Goal: Register for event/course

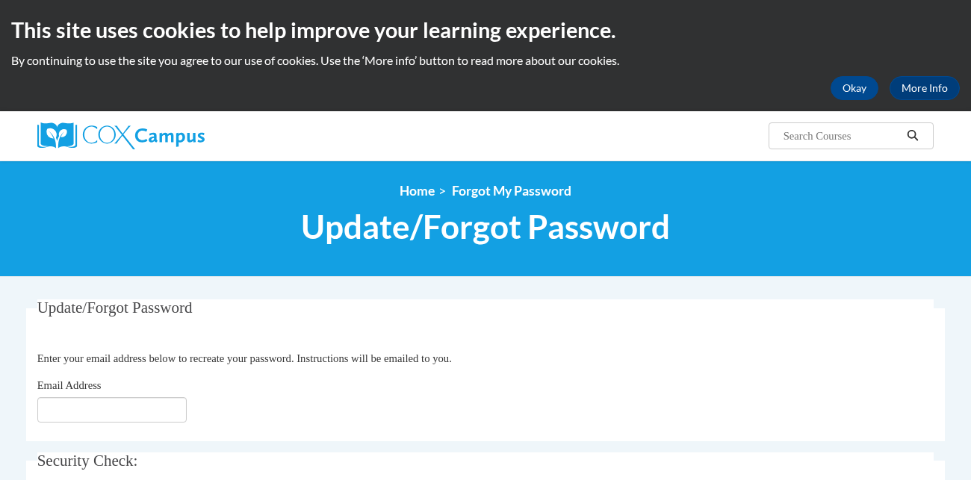
scroll to position [148, 0]
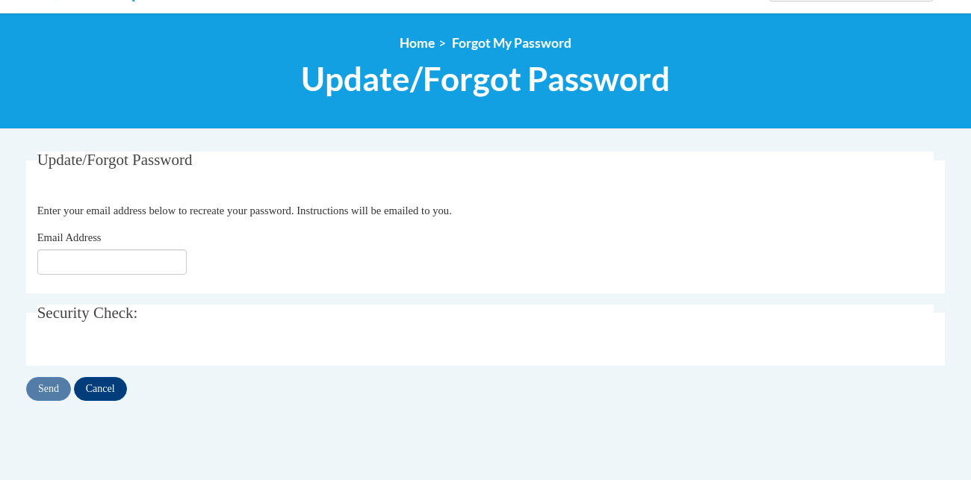
click at [100, 246] on div "Email Address" at bounding box center [485, 252] width 897 height 46
click at [92, 269] on input "Email Address" at bounding box center [111, 261] width 149 height 25
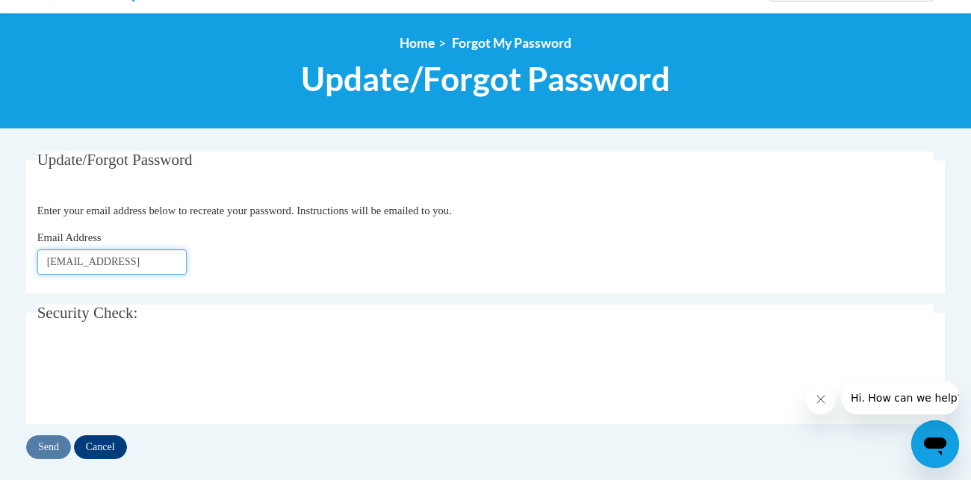
scroll to position [0, 0]
type input "mak8218@gmail.com"
click at [51, 442] on input "Send" at bounding box center [48, 447] width 45 height 24
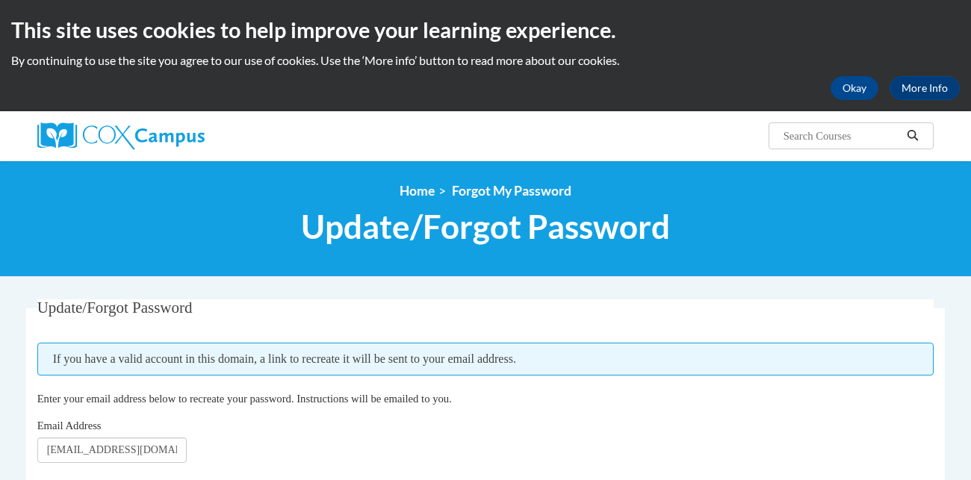
click at [155, 274] on div "<en>My Learning</en><fr>New fr_My Learning</fr><it>New it_My Learning</it><de>N…" at bounding box center [485, 219] width 971 height 116
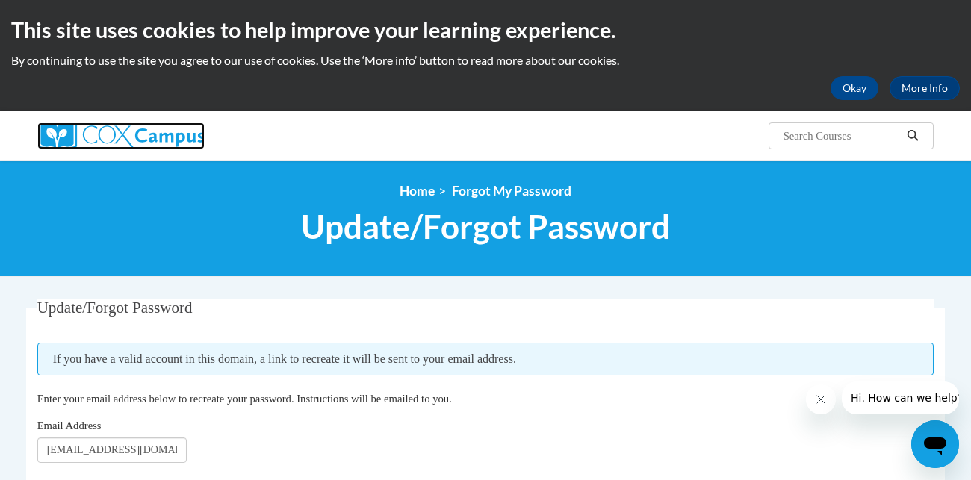
click at [163, 124] on img at bounding box center [120, 135] width 167 height 27
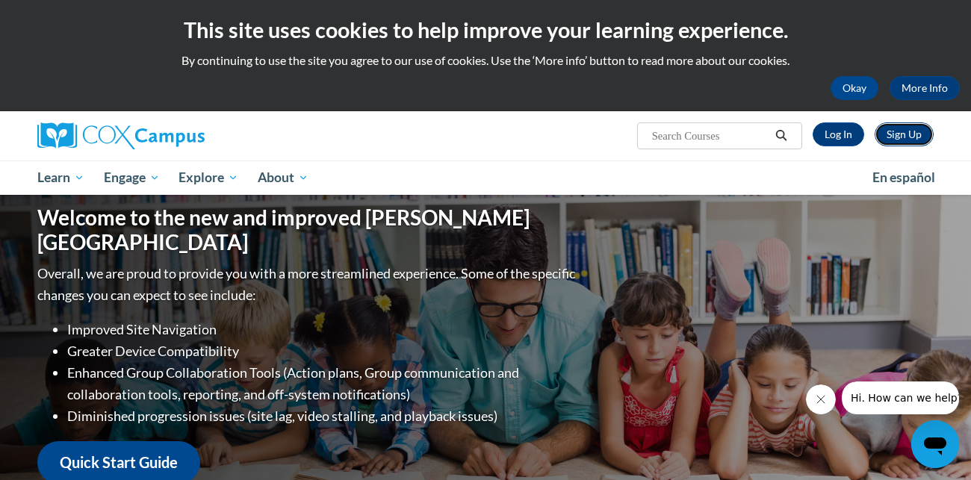
click at [896, 133] on link "Sign Up" at bounding box center [903, 134] width 59 height 24
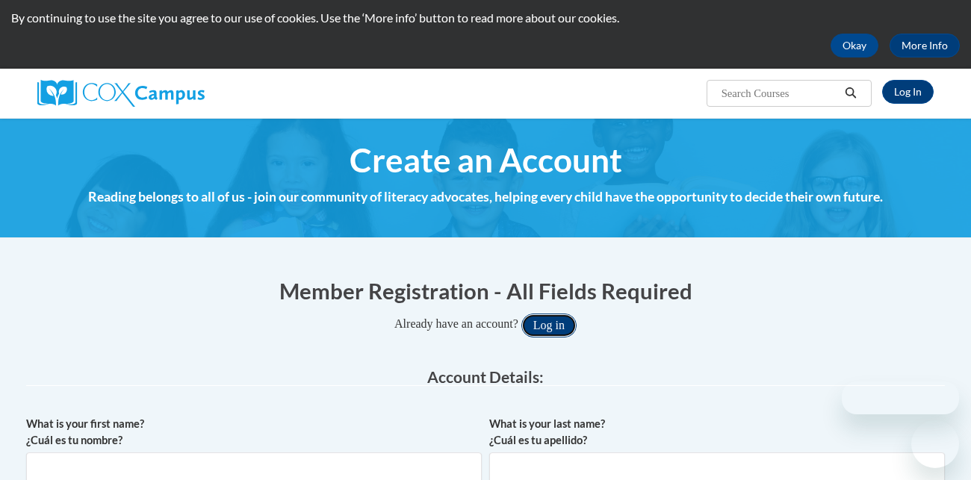
click at [560, 323] on button "Log in" at bounding box center [548, 326] width 55 height 24
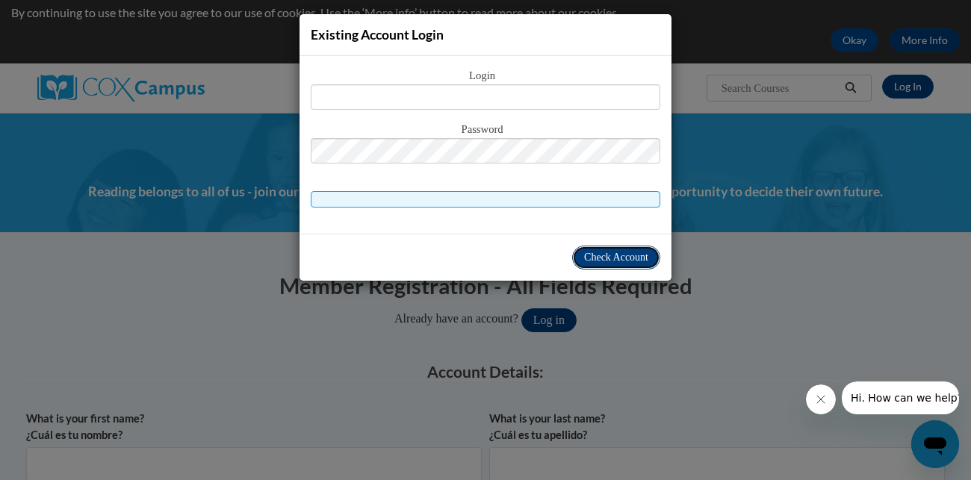
click at [606, 258] on span "Check Account" at bounding box center [616, 257] width 64 height 11
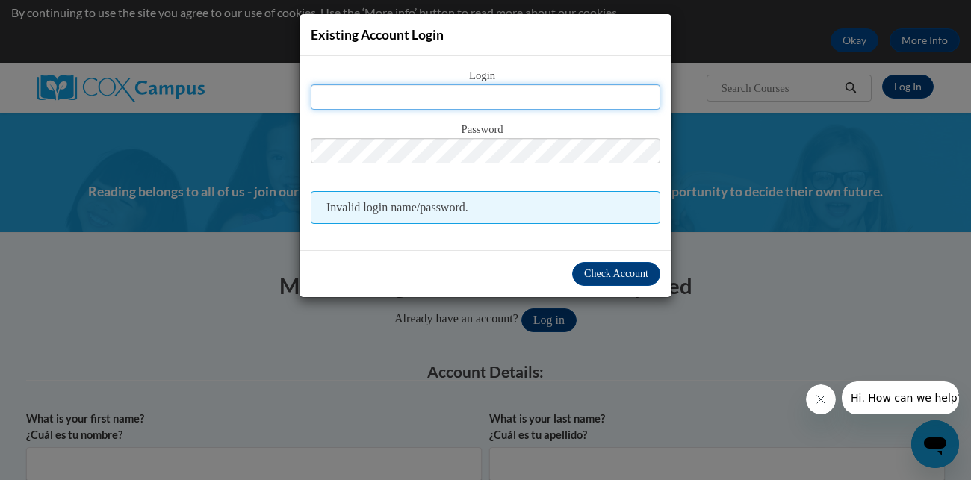
click at [553, 100] on input "text" at bounding box center [485, 96] width 349 height 25
type input "mak8218@gmail.com"
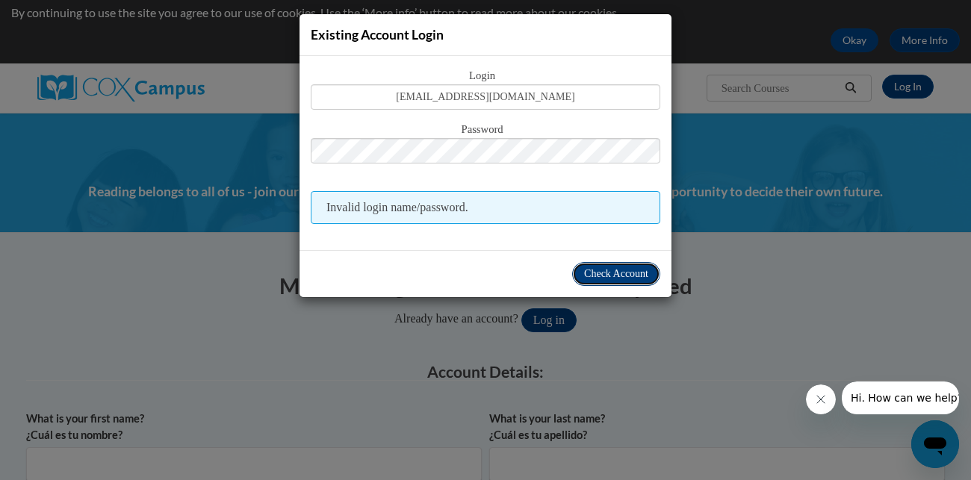
click at [585, 264] on button "Check Account" at bounding box center [616, 274] width 88 height 24
click at [627, 307] on div "Existing Account Login Login mak8218@gmail.com Password Invalid login name/pass…" at bounding box center [485, 240] width 971 height 480
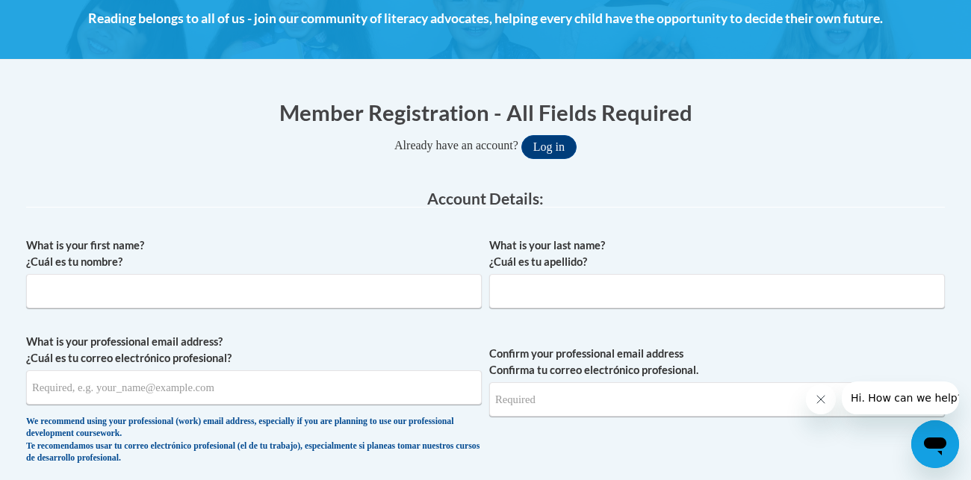
scroll to position [253, 0]
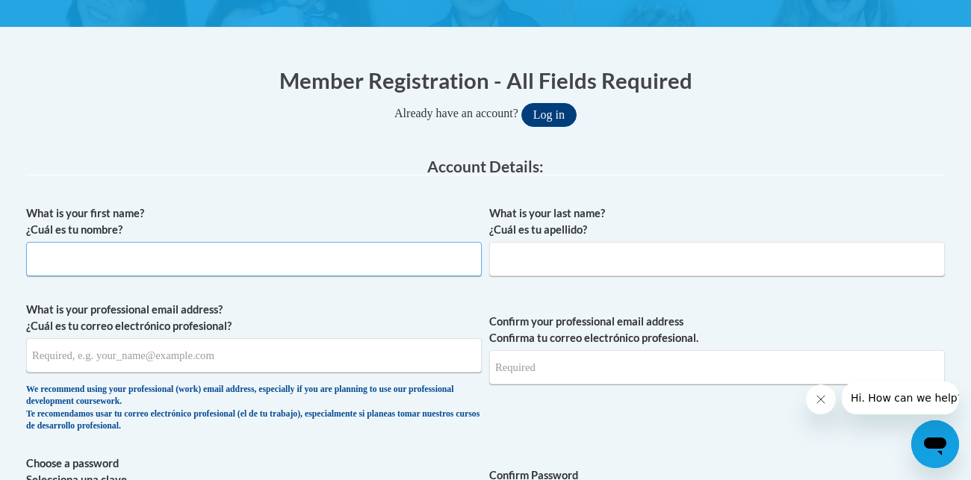
click at [323, 250] on input "What is your first name? ¿Cuál es tu nombre?" at bounding box center [253, 259] width 455 height 34
type input "Makayla"
type input "Owens"
type input "m"
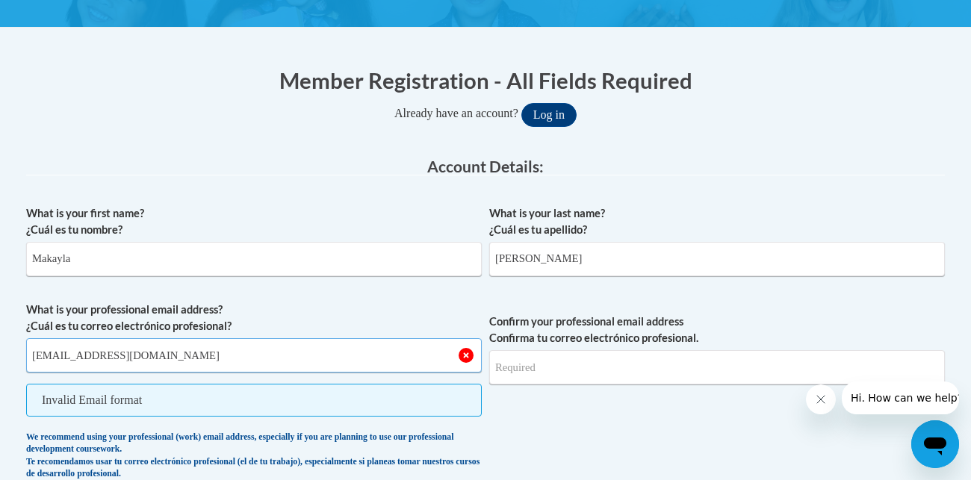
type input "Mak8218@gmail.com"
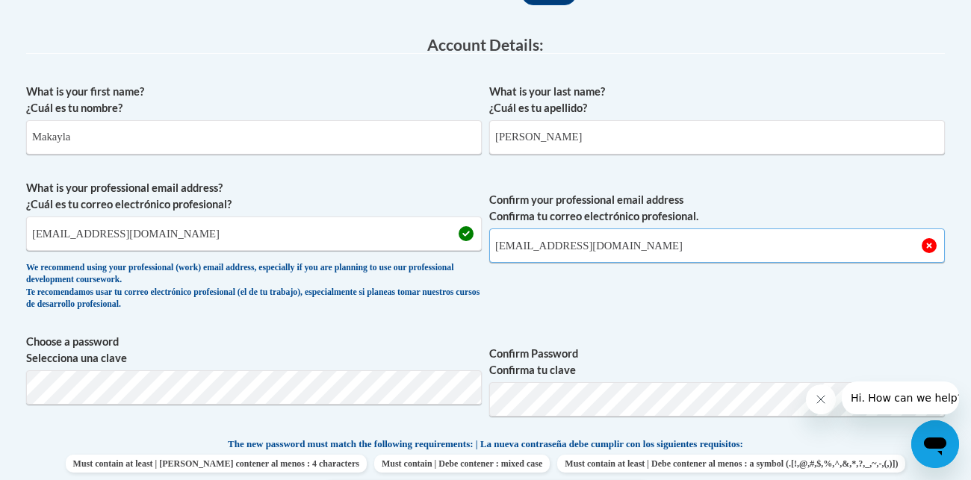
scroll to position [376, 0]
type input "Mak8218@gmail.com"
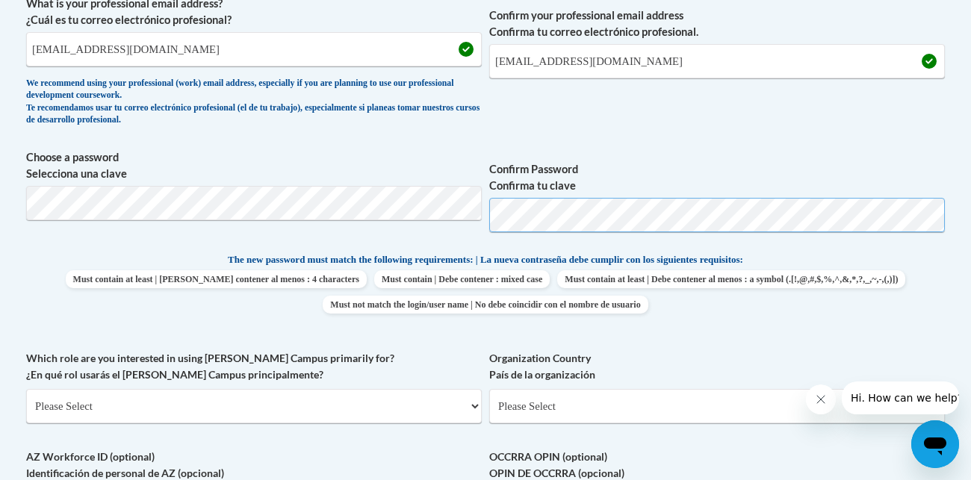
scroll to position [573, 0]
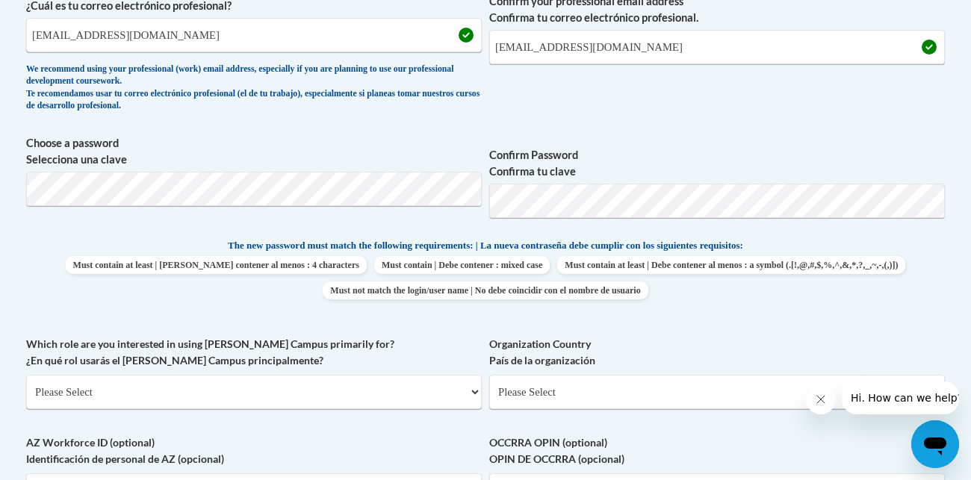
click at [334, 170] on span "Choose a password Selecciona una clave" at bounding box center [253, 182] width 455 height 95
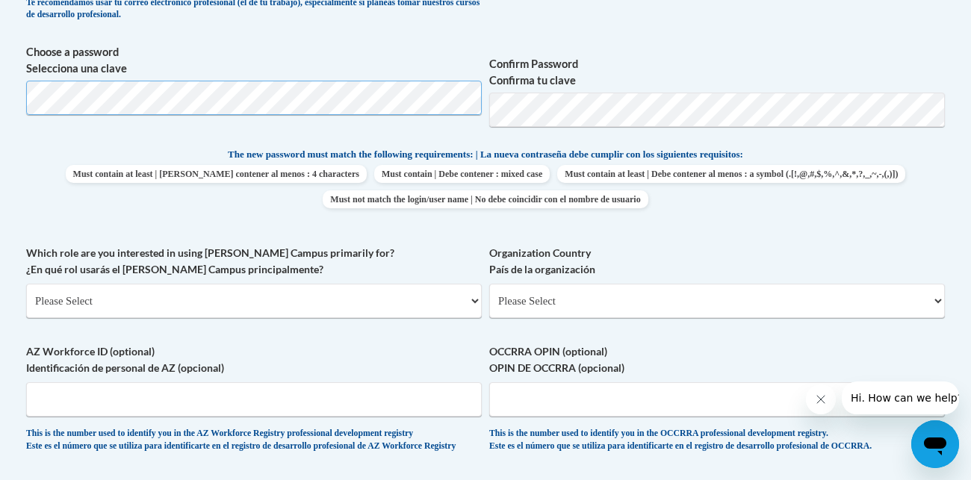
scroll to position [669, 0]
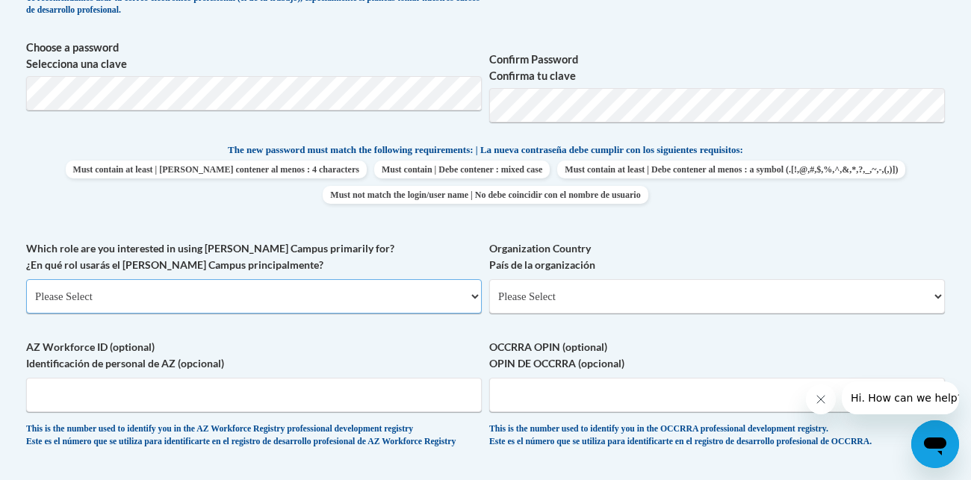
click at [331, 282] on select "Please Select College/University | Colegio/Universidad Community/Nonprofit Part…" at bounding box center [253, 296] width 455 height 34
select select "fbf2d438-af2f-41f8-98f1-81c410e29de3"
click at [26, 279] on select "Please Select College/University | Colegio/Universidad Community/Nonprofit Part…" at bounding box center [253, 296] width 455 height 34
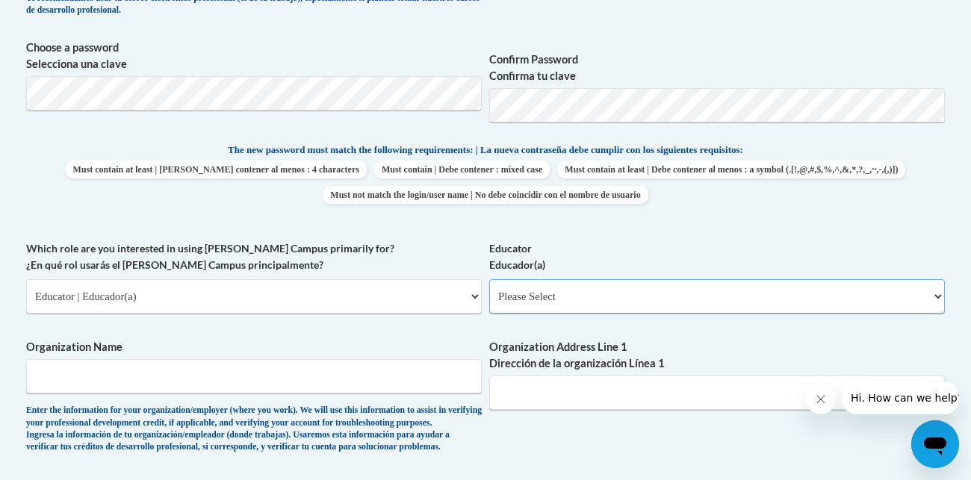
click at [520, 302] on select "Please Select Early Learning/Daycare Teacher/Family Home Care Provider | Maestr…" at bounding box center [716, 296] width 455 height 34
select select "5e2af403-4f2c-4e49-a02f-103e55d7b75b"
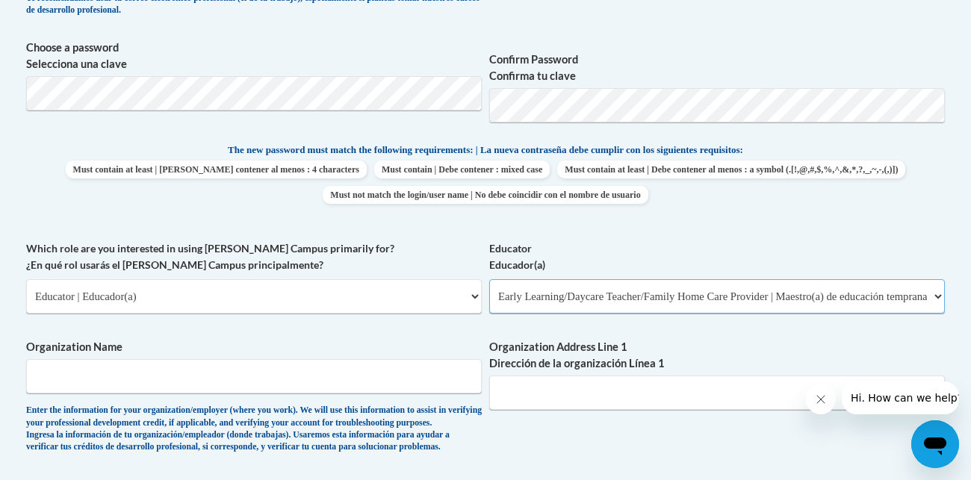
click at [489, 279] on select "Please Select Early Learning/Daycare Teacher/Family Home Care Provider | Maestr…" at bounding box center [716, 296] width 455 height 34
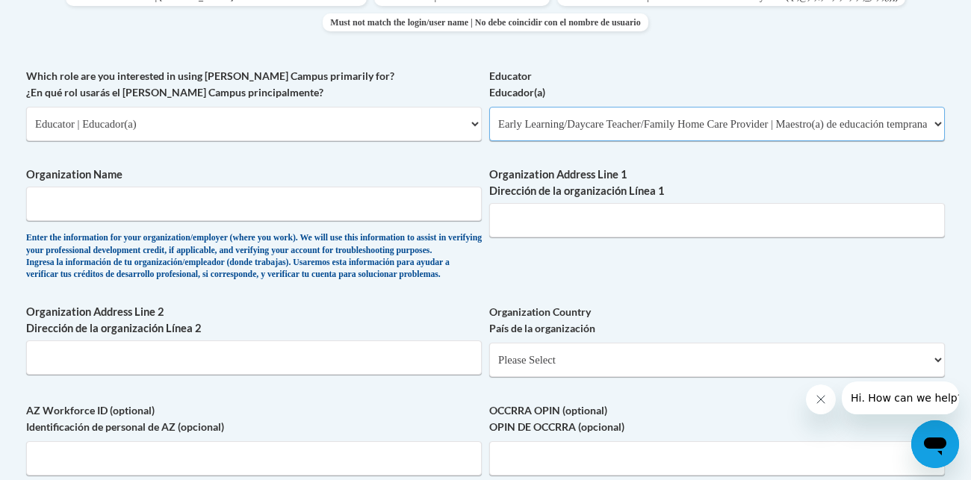
scroll to position [853, 0]
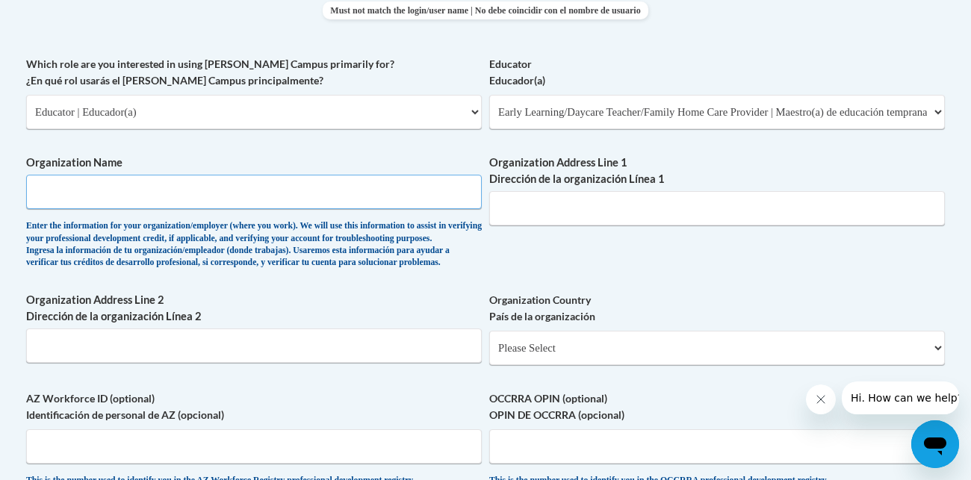
click at [417, 176] on input "Organization Name" at bounding box center [253, 192] width 455 height 34
type input "Tiny Hearts Child Care Center"
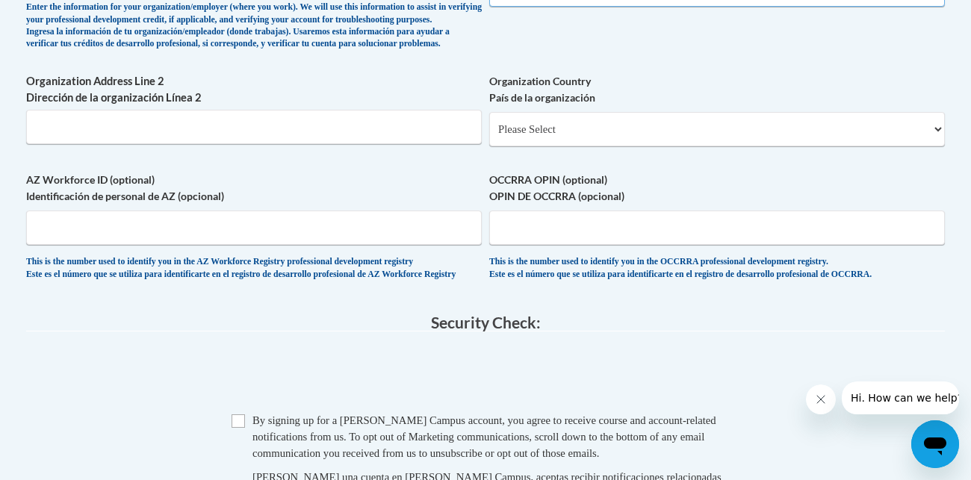
scroll to position [1073, 0]
click at [564, 146] on select "Please Select United States | Estados Unidos Outside of the United States | Fue…" at bounding box center [716, 128] width 455 height 34
select select "ad49bcad-a171-4b2e-b99c-48b446064914"
click at [489, 134] on select "Please Select United States | Estados Unidos Outside of the United States | Fue…" at bounding box center [716, 128] width 455 height 34
select select
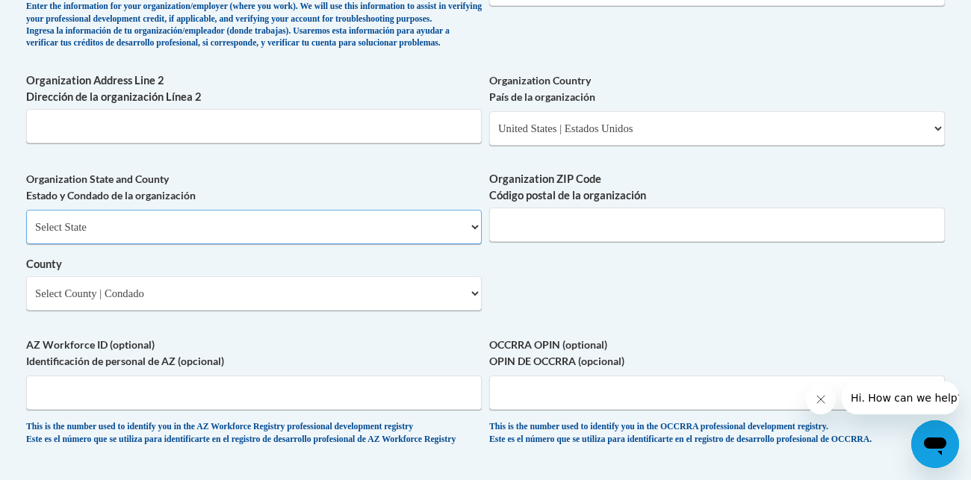
click at [286, 235] on select "Select State Alabama Alaska Arizona Arkansas California Colorado Connecticut De…" at bounding box center [253, 227] width 455 height 34
select select "North Carolina"
click at [26, 233] on select "Select State Alabama Alaska Arizona Arkansas California Colorado Connecticut De…" at bounding box center [253, 227] width 455 height 34
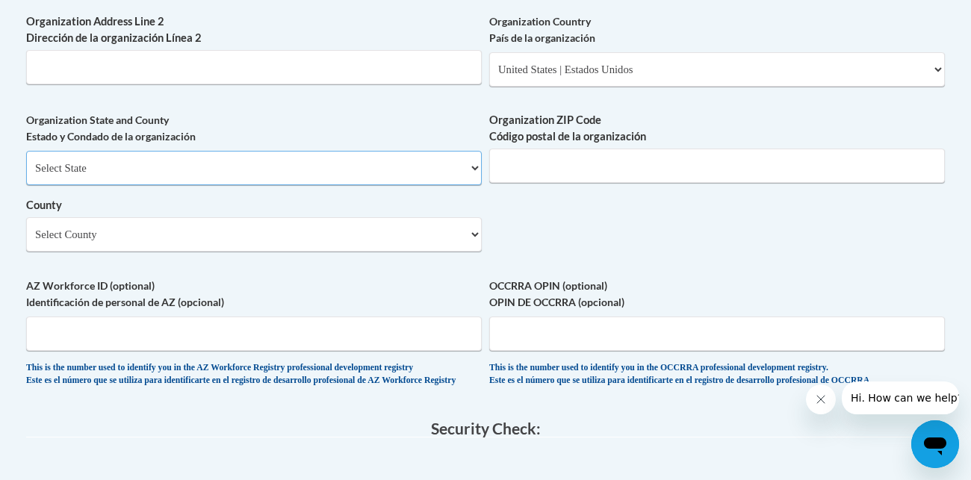
scroll to position [1134, 0]
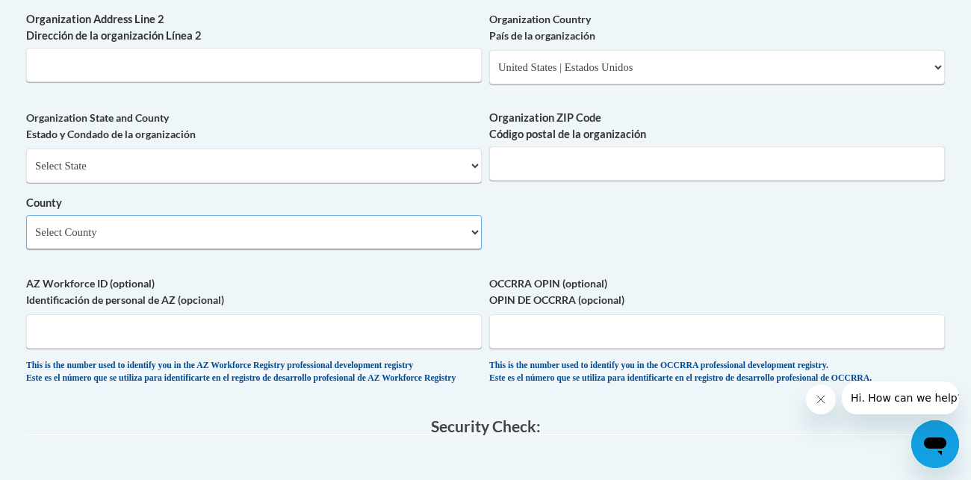
click at [211, 249] on select "Select County Alamance Alexander Alleghany Anson Ashe Avery Beaufort Bertie Bla…" at bounding box center [253, 232] width 455 height 34
select select "Pitt"
click at [26, 238] on select "Select County Alamance Alexander Alleghany Anson Ashe Avery Beaufort Bertie Bla…" at bounding box center [253, 232] width 455 height 34
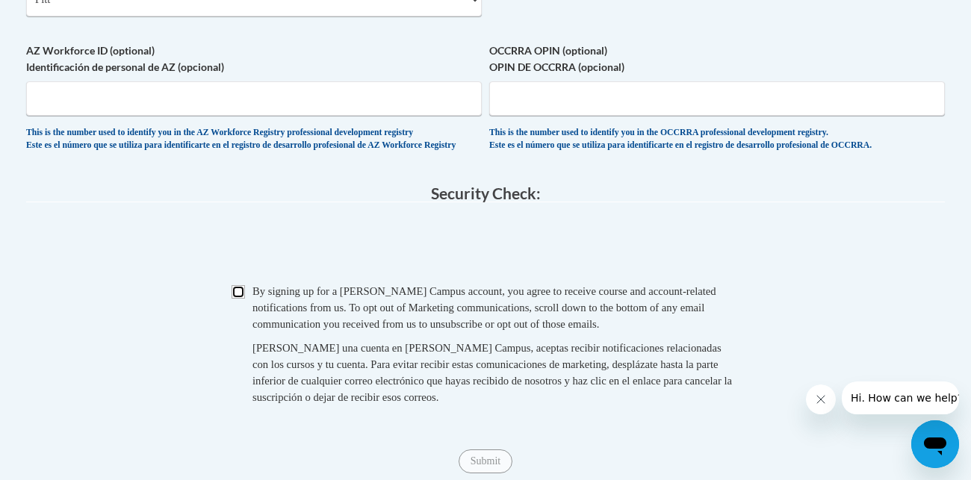
click at [243, 299] on input "Checkbox" at bounding box center [237, 291] width 13 height 13
checkbox input "true"
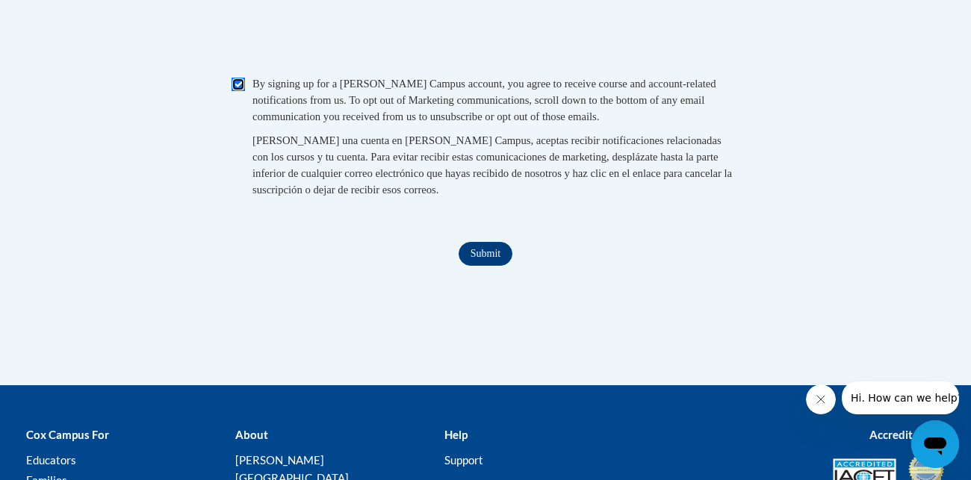
scroll to position [1578, 0]
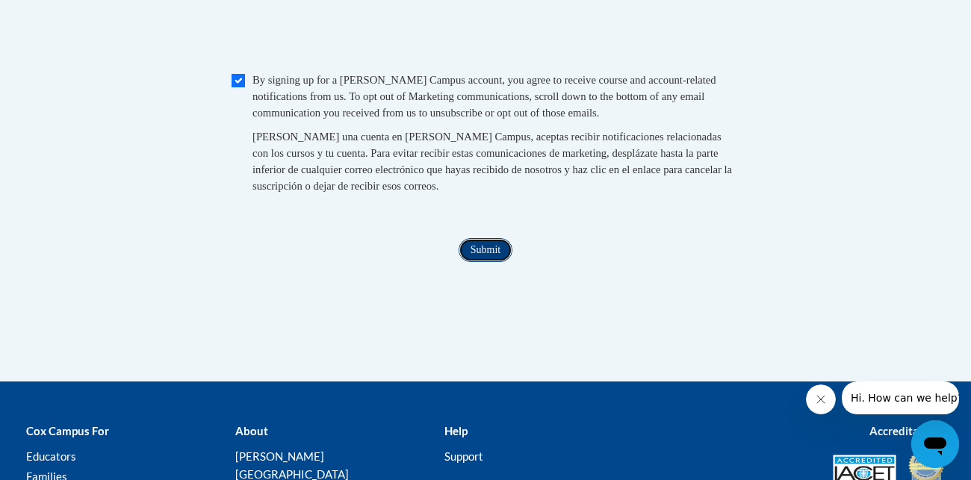
click at [486, 262] on input "Submit" at bounding box center [485, 250] width 54 height 24
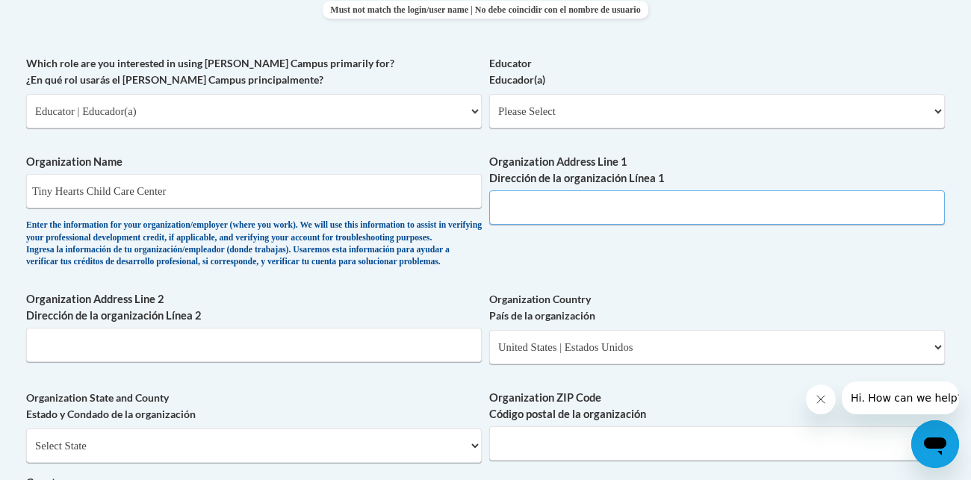
scroll to position [853, 0]
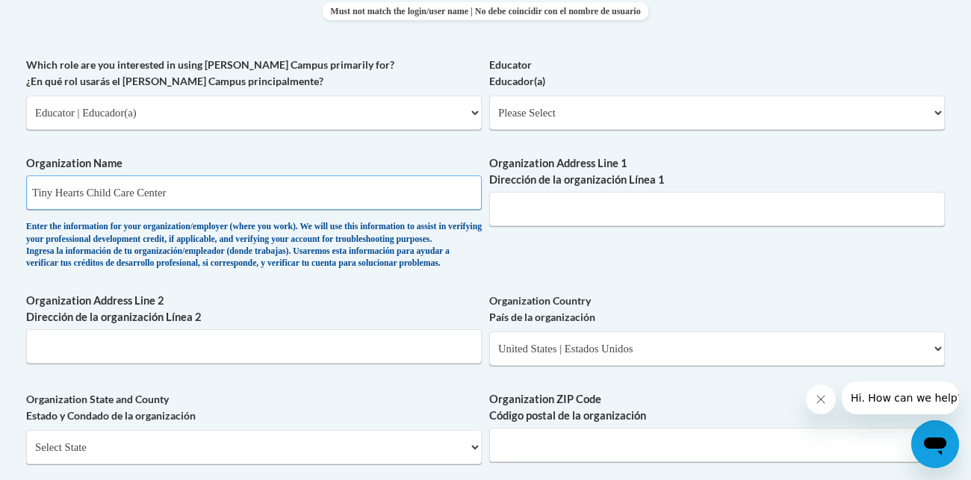
click at [384, 208] on input "Tiny Hearts Child Care Center" at bounding box center [253, 192] width 455 height 34
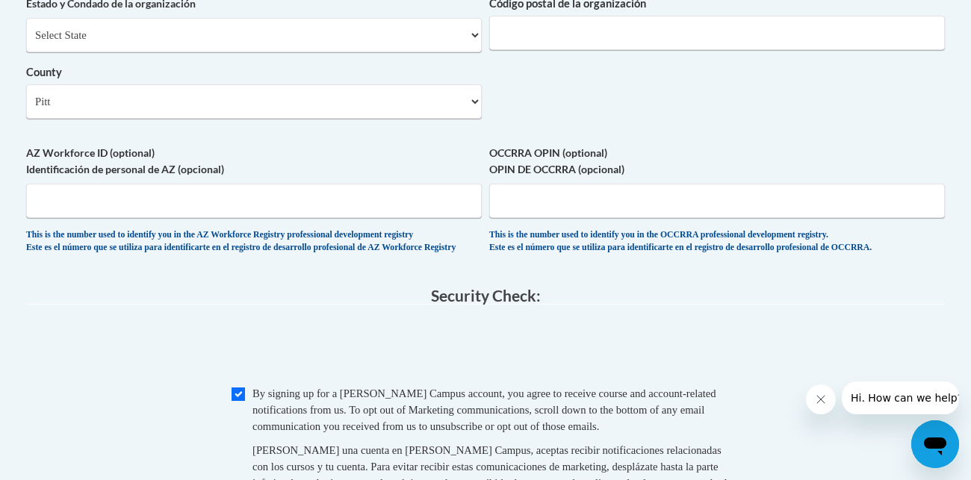
scroll to position [1263, 0]
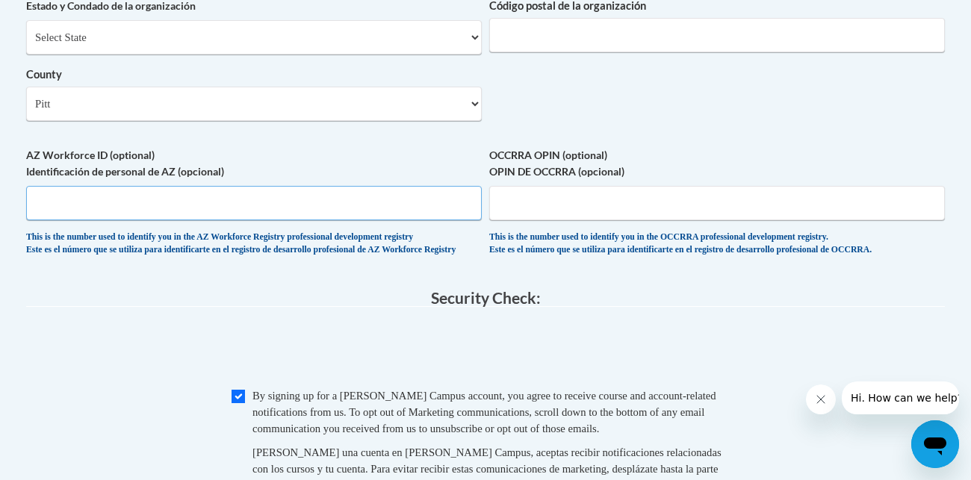
click at [450, 214] on input "AZ Workforce ID (optional) Identificación de personal de AZ (opcional)" at bounding box center [253, 203] width 455 height 34
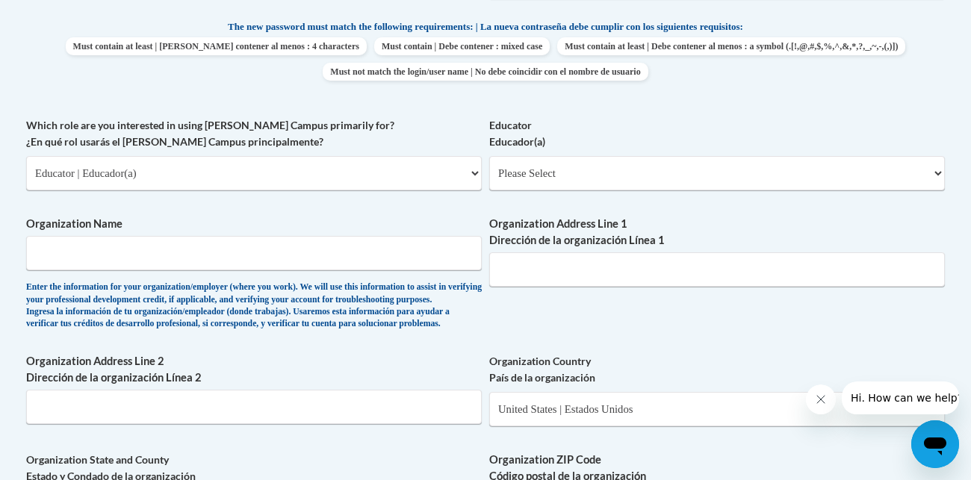
scroll to position [791, 0]
click at [523, 163] on select "Please Select Early Learning/Daycare Teacher/Family Home Care Provider | Maestr…" at bounding box center [716, 174] width 455 height 34
select select "5e2af403-4f2c-4e49-a02f-103e55d7b75b"
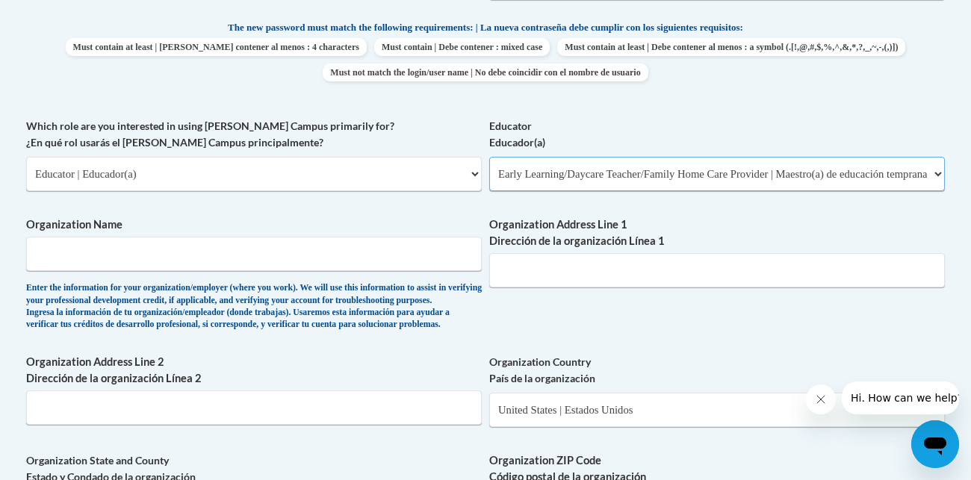
click at [489, 157] on select "Please Select Early Learning/Daycare Teacher/Family Home Care Provider | Maestr…" at bounding box center [716, 174] width 455 height 34
select select "null"
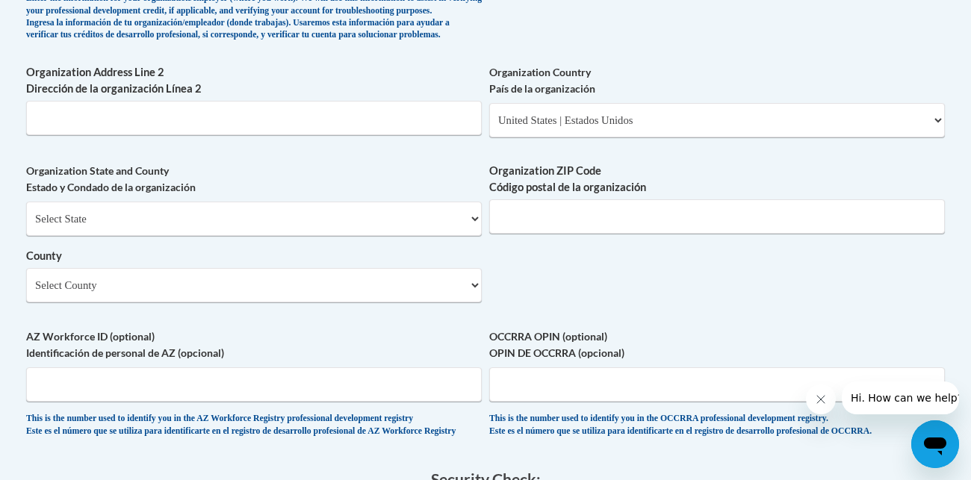
scroll to position [1082, 0]
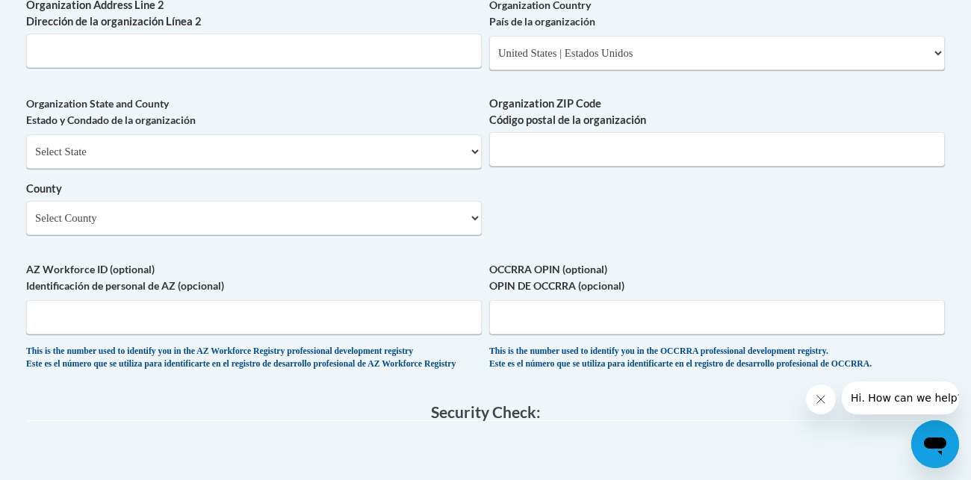
scroll to position [1132, 0]
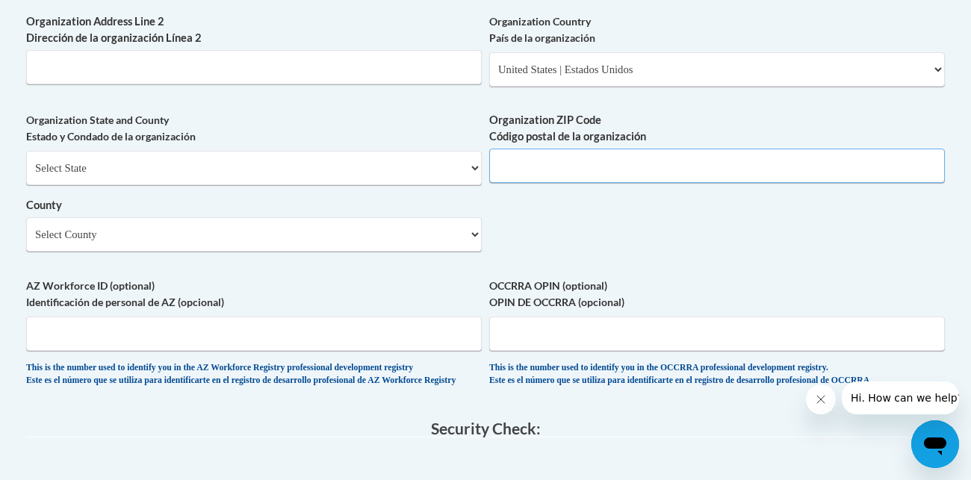
click at [510, 173] on input "Organization ZIP Code Código postal de la organización" at bounding box center [716, 166] width 455 height 34
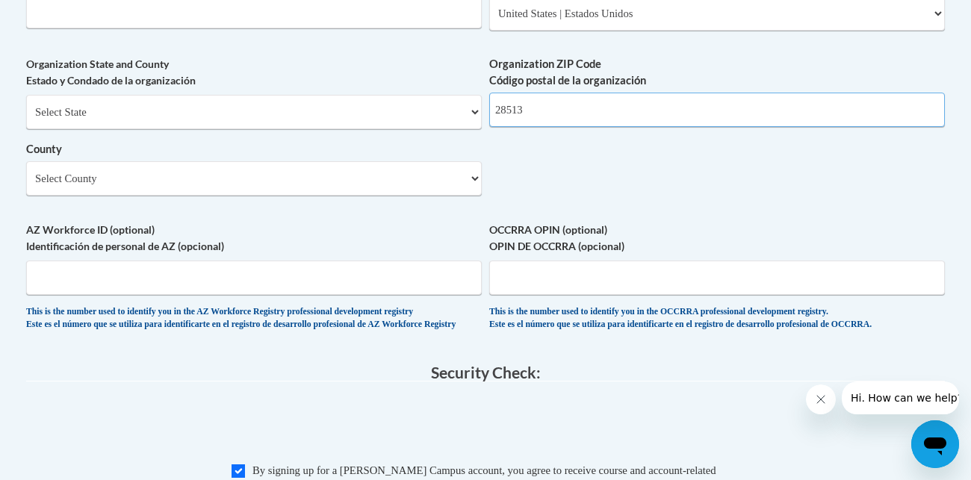
scroll to position [1144, 0]
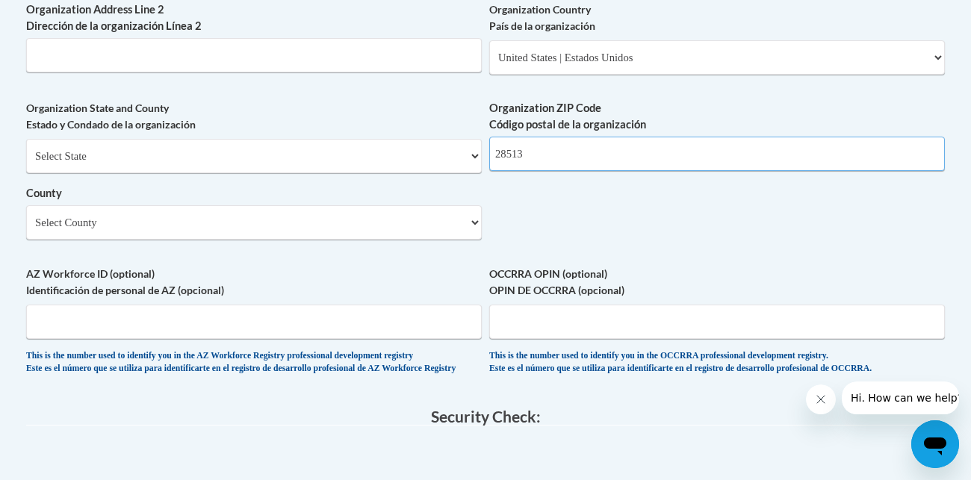
type input "28513"
click at [428, 158] on span "Organization State and County Estado y Condado de la organización Select State …" at bounding box center [253, 170] width 455 height 140
click at [394, 173] on select "Select State Alabama Alaska Arizona Arkansas California Colorado Connecticut De…" at bounding box center [253, 156] width 455 height 34
select select "North Carolina"
click at [26, 163] on select "Select State Alabama Alaska Arizona Arkansas California Colorado Connecticut De…" at bounding box center [253, 156] width 455 height 34
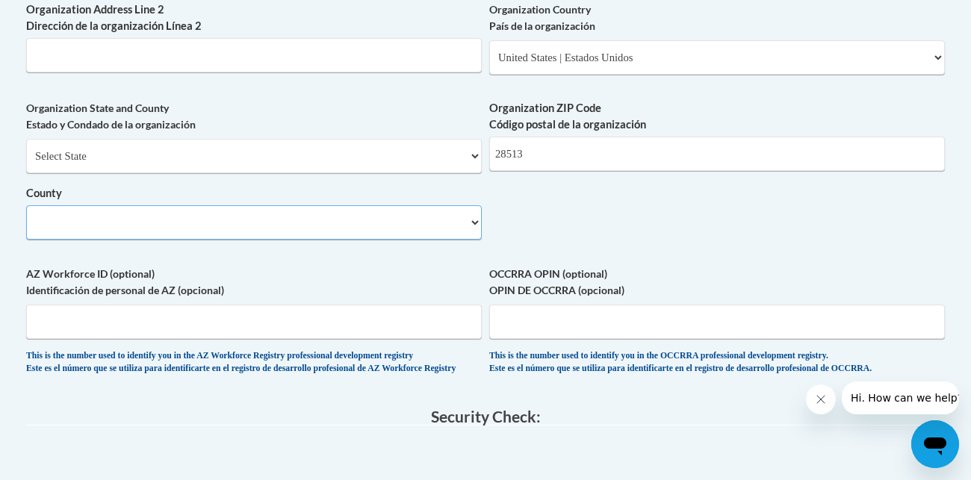
click at [299, 240] on select "County" at bounding box center [253, 222] width 455 height 34
click at [285, 236] on select "Select County Alamance Alexander Alleghany Anson Ashe Avery Beaufort Bertie Bla…" at bounding box center [253, 222] width 455 height 34
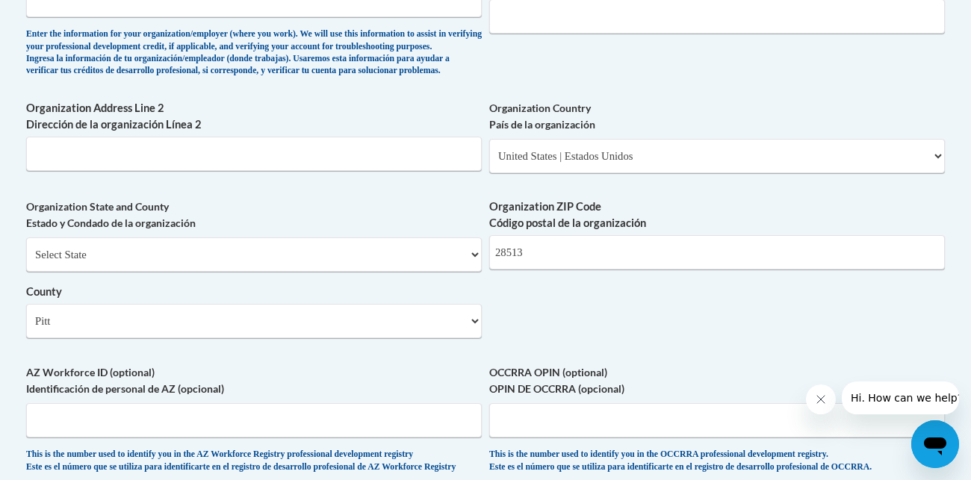
scroll to position [1414, 0]
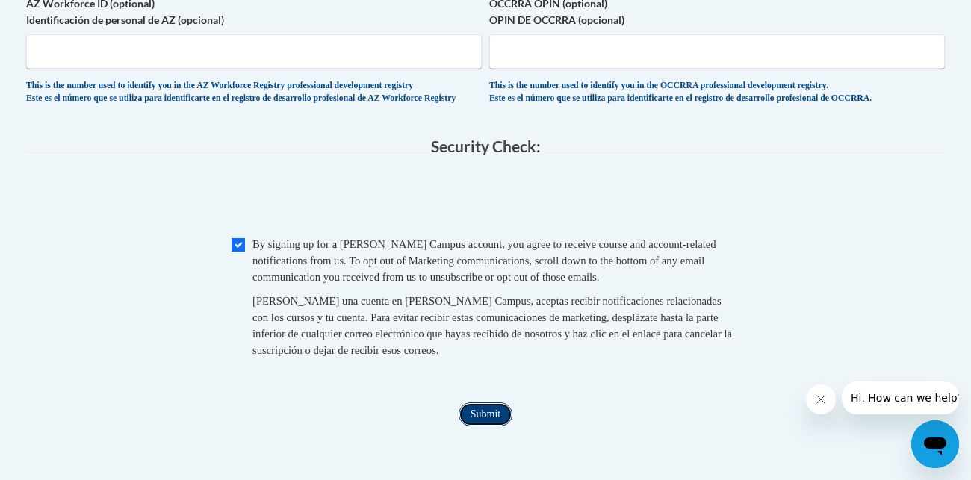
click at [476, 426] on input "Submit" at bounding box center [485, 414] width 54 height 24
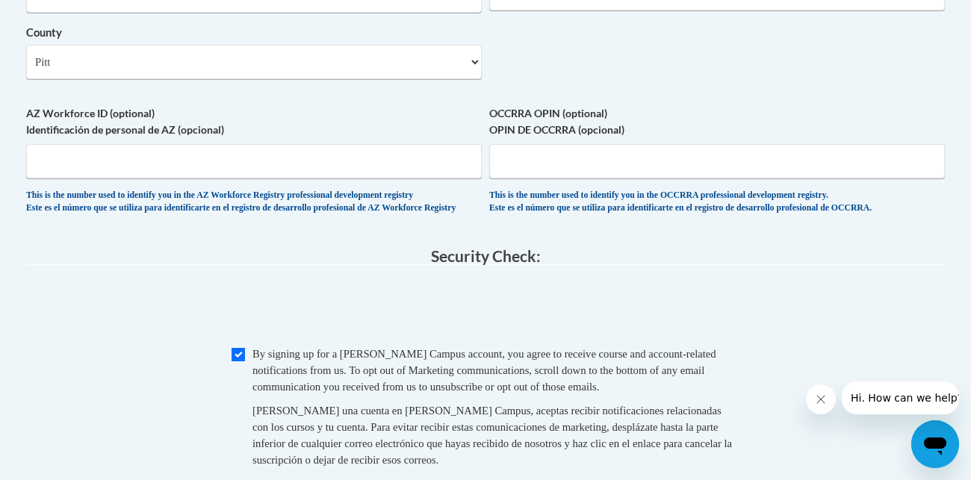
scroll to position [1305, 0]
type input "Tiny Hearts Child Care Center"
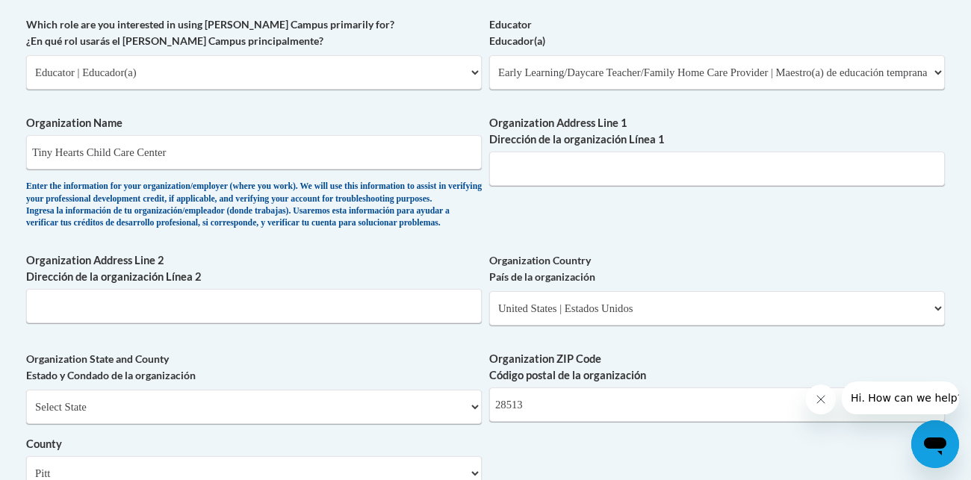
scroll to position [894, 0]
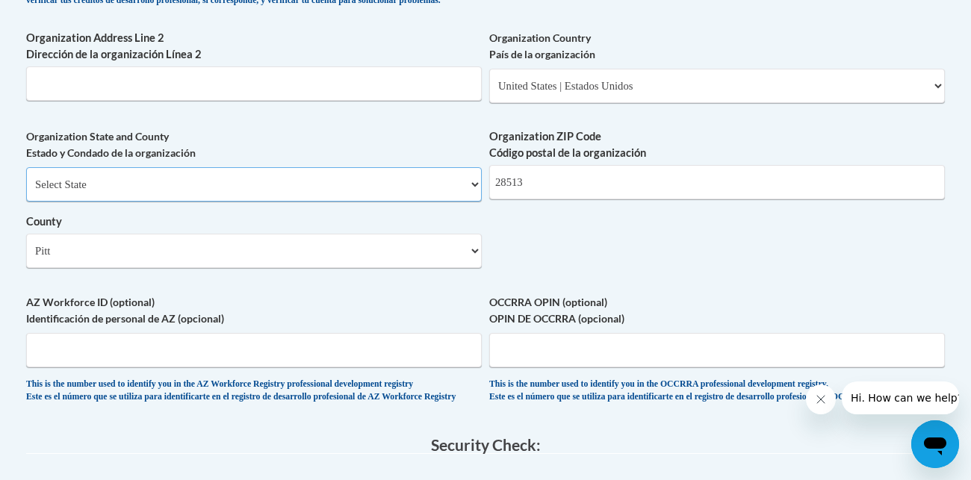
click at [380, 202] on select "Select State Alabama Alaska Arizona Arkansas California Colorado Connecticut De…" at bounding box center [253, 184] width 455 height 34
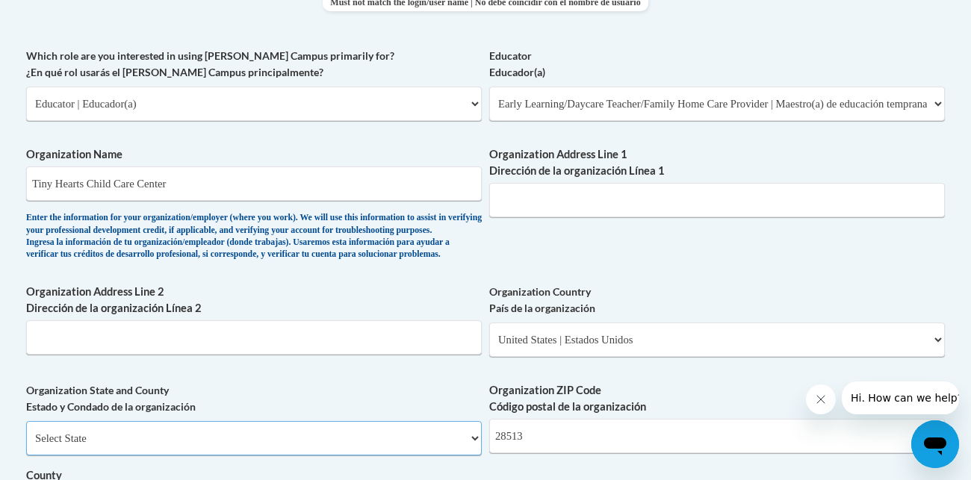
scroll to position [859, 0]
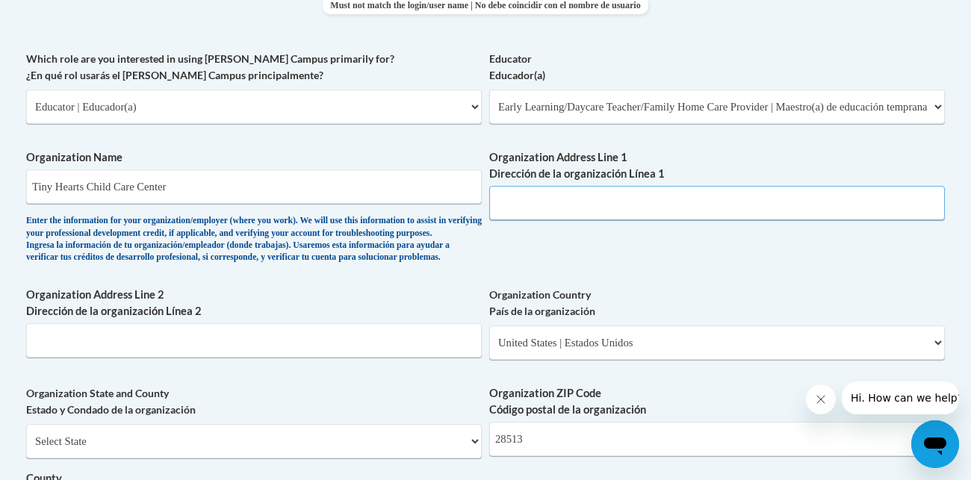
click at [534, 208] on input "Organization Address Line 1 Dirección de la organización Línea 1" at bounding box center [716, 203] width 455 height 34
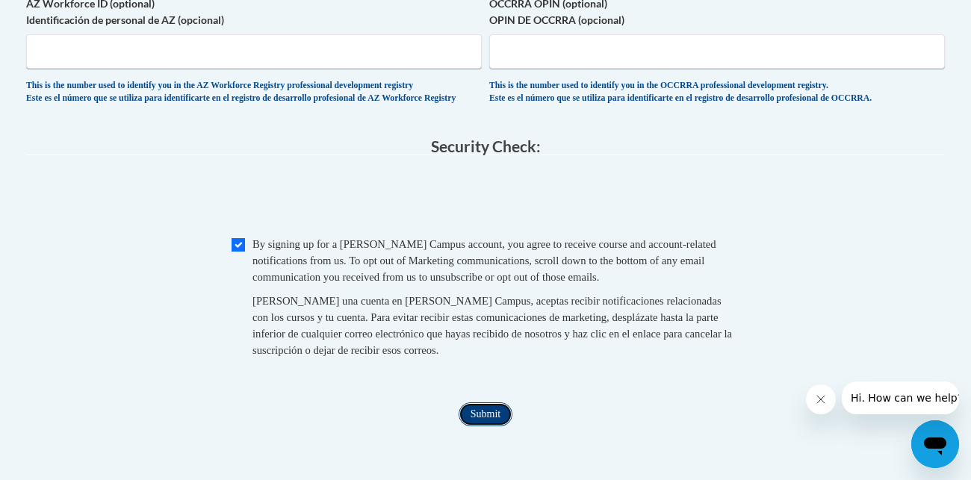
click at [484, 426] on input "Submit" at bounding box center [485, 414] width 54 height 24
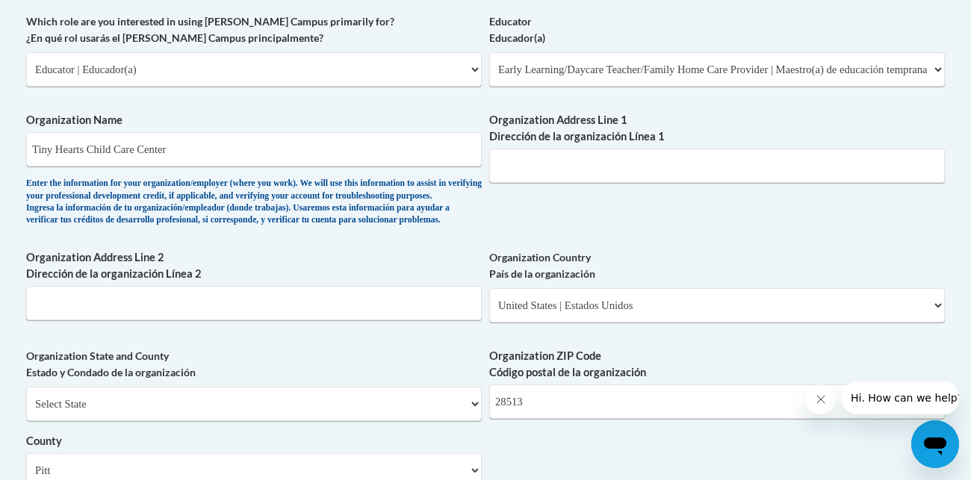
scroll to position [912, 0]
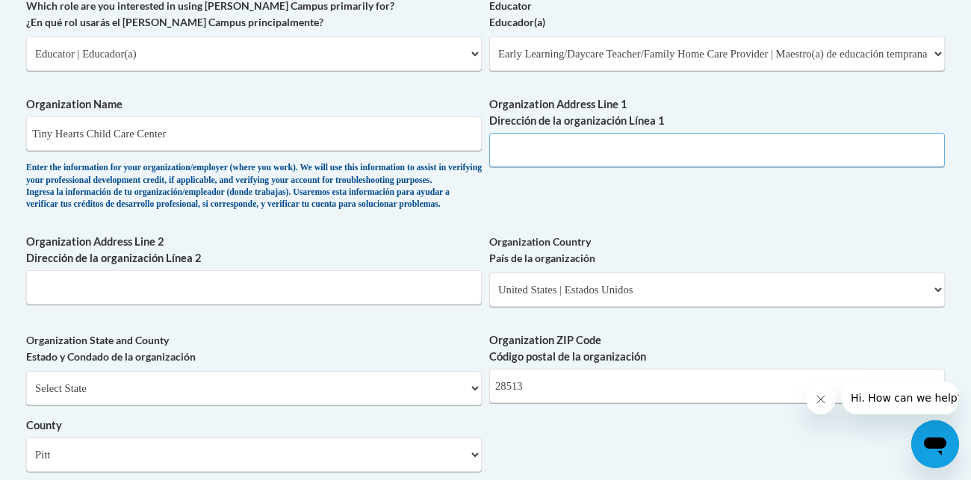
click at [541, 154] on input "Organization Address Line 1 Dirección de la organización Línea 1" at bounding box center [716, 150] width 455 height 34
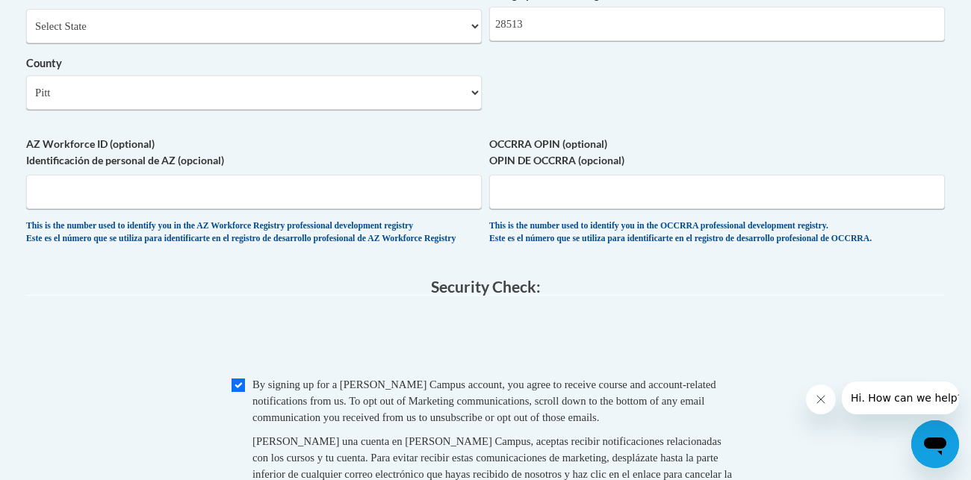
scroll to position [1282, 0]
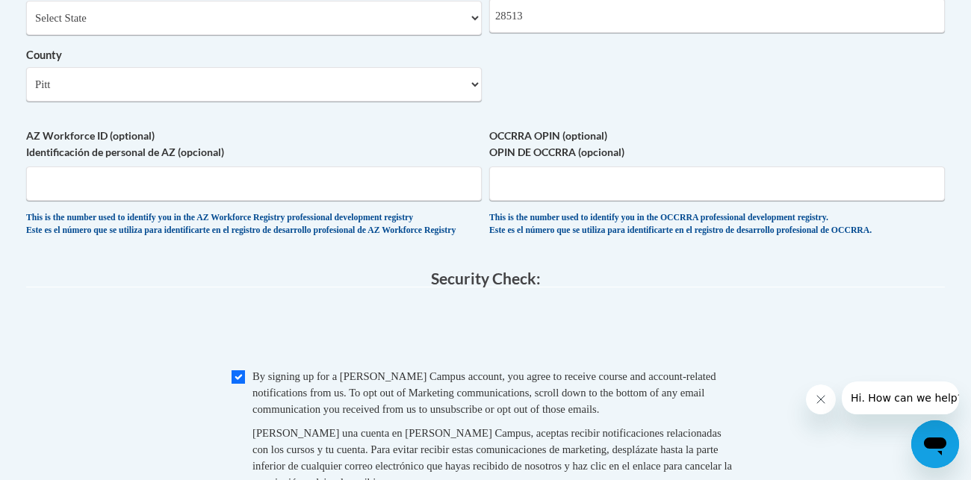
type input "4273 Juanita avenue"
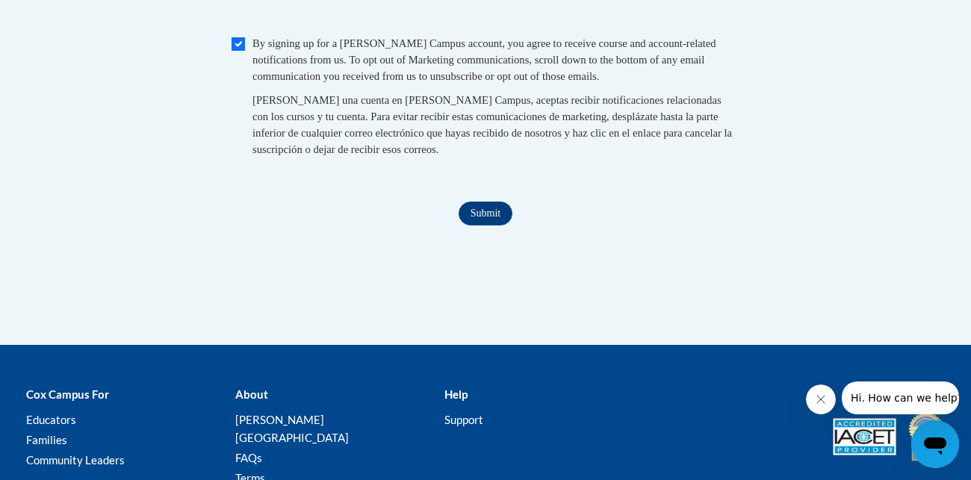
scroll to position [1617, 0]
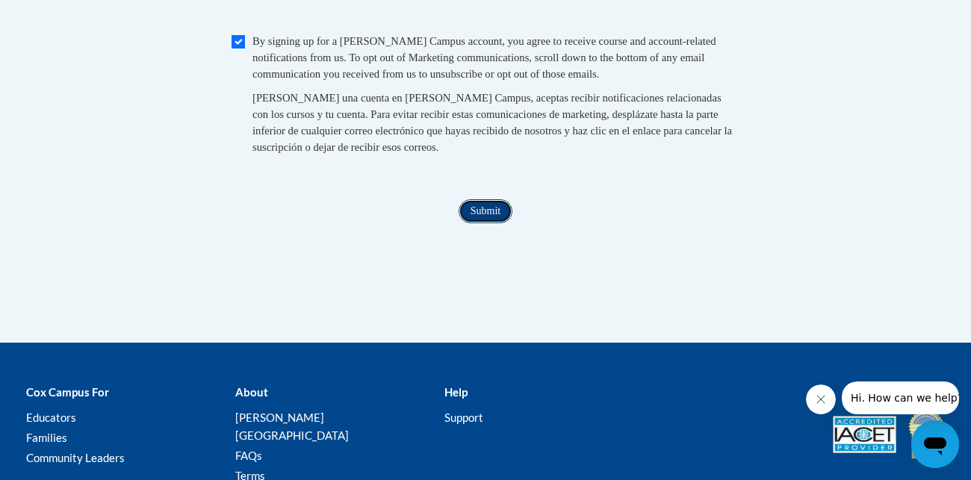
click at [467, 223] on input "Submit" at bounding box center [485, 211] width 54 height 24
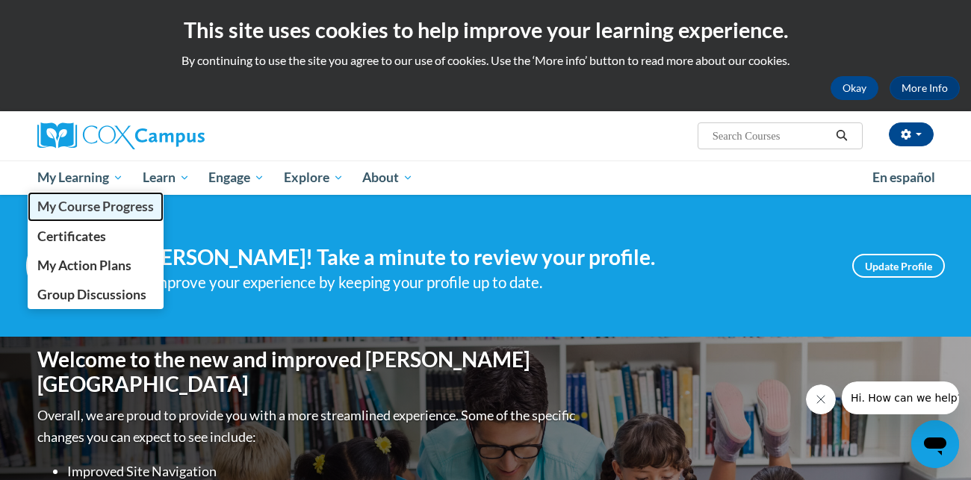
click at [69, 197] on link "My Course Progress" at bounding box center [96, 206] width 136 height 29
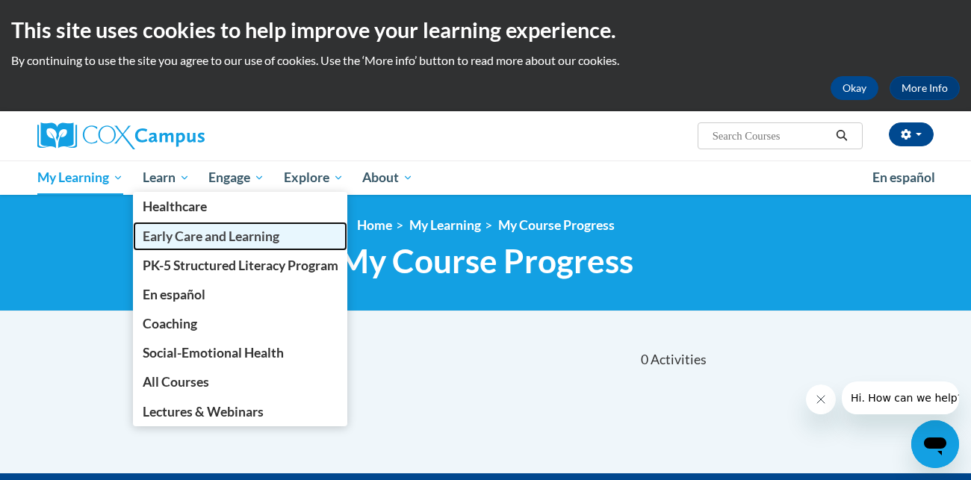
click at [163, 228] on span "Early Care and Learning" at bounding box center [211, 236] width 137 height 16
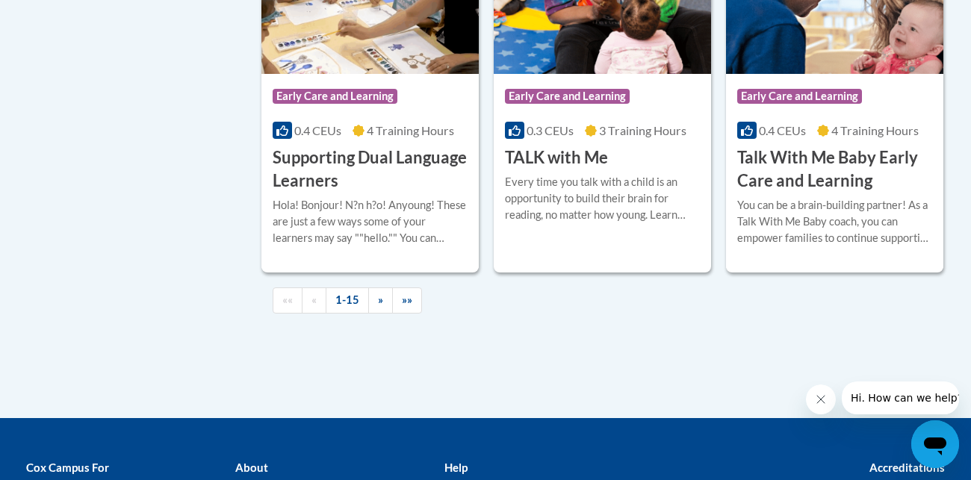
scroll to position [2284, 0]
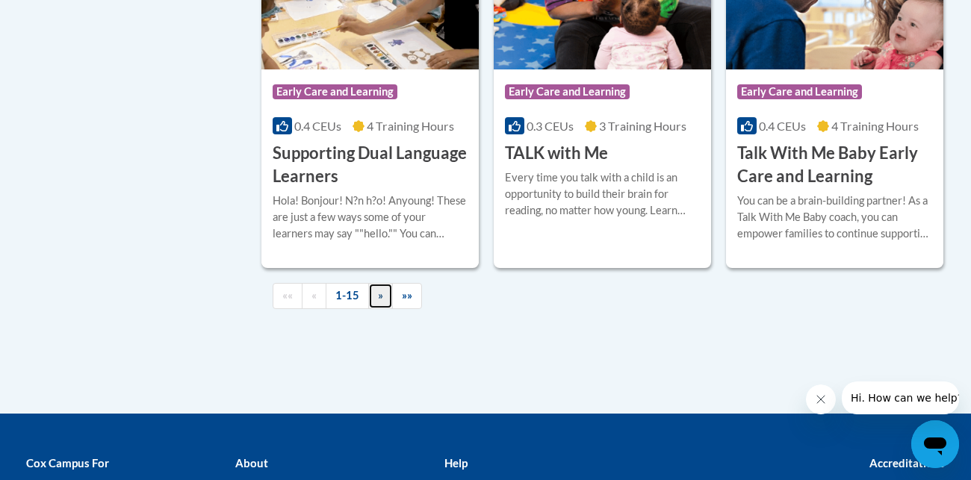
click at [376, 309] on link "»" at bounding box center [380, 296] width 25 height 26
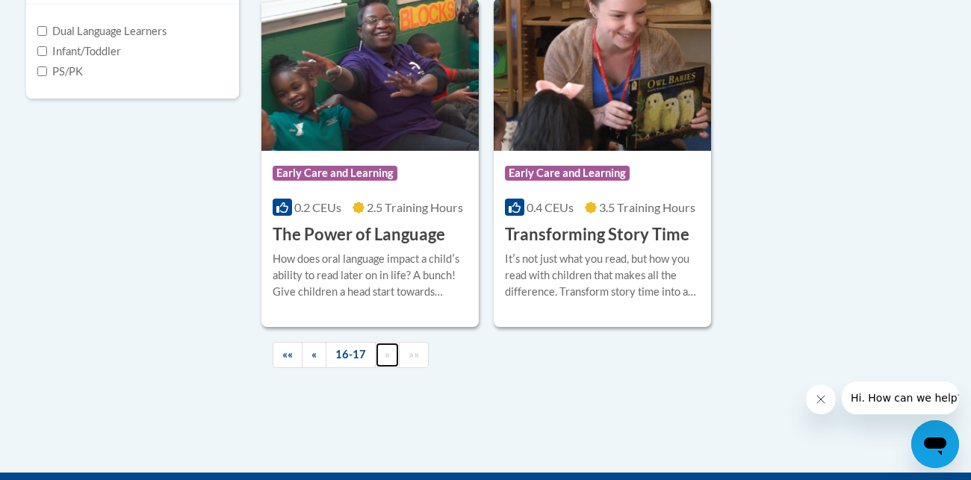
scroll to position [588, 0]
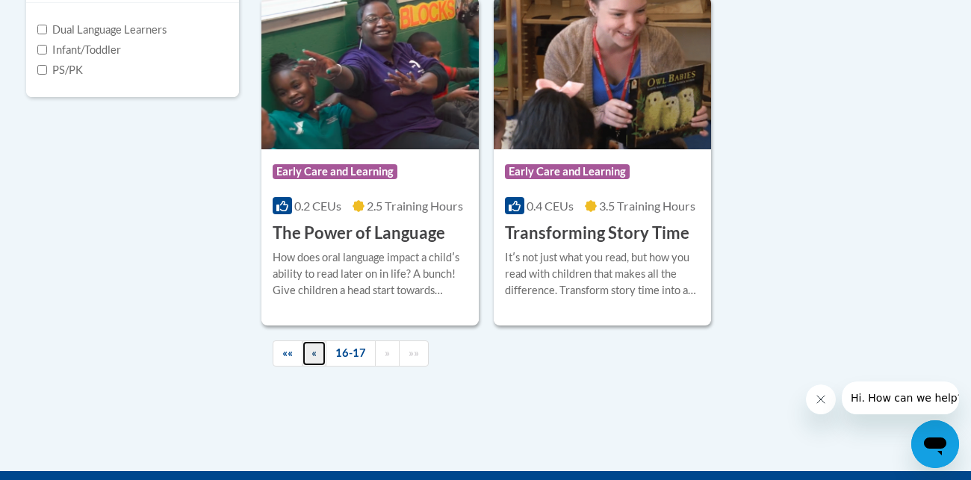
click at [322, 351] on link "«" at bounding box center [314, 353] width 25 height 26
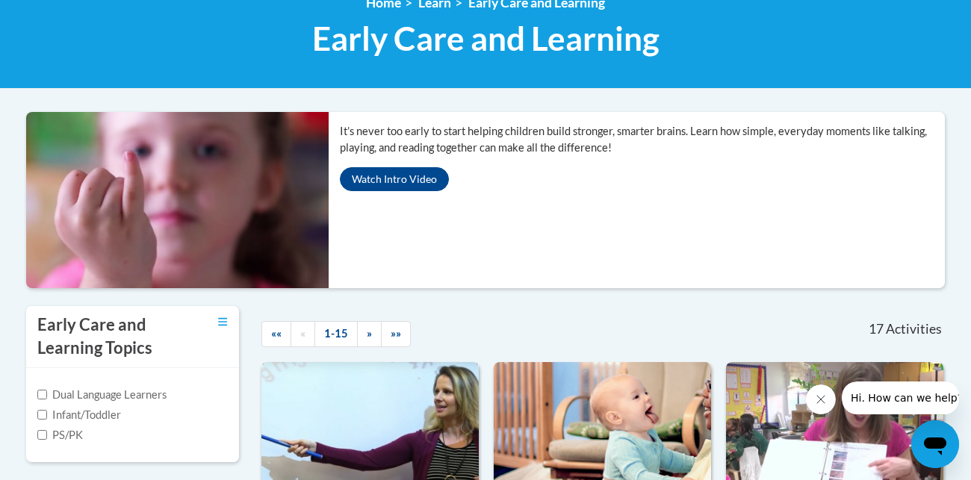
scroll to position [225, 0]
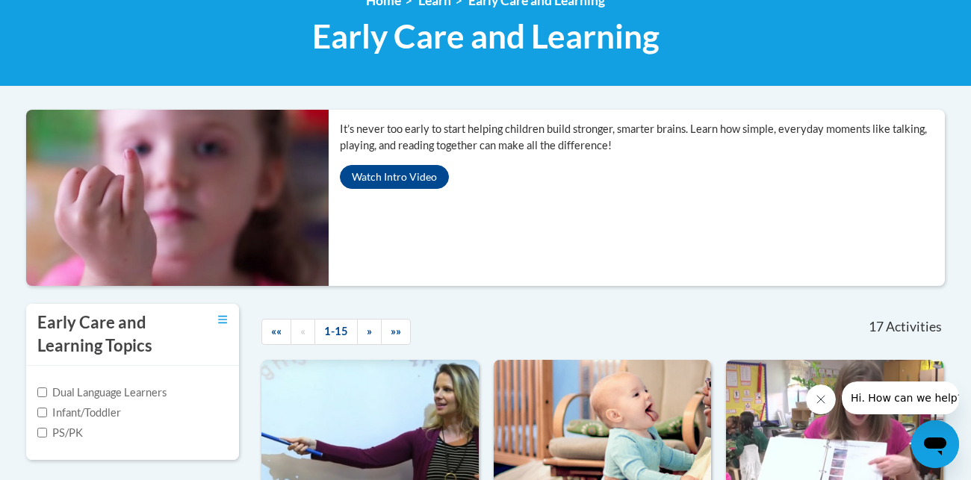
click at [113, 410] on label "Infant/Toddler" at bounding box center [79, 413] width 84 height 16
click at [47, 410] on input "Infant/Toddler" at bounding box center [42, 413] width 10 height 10
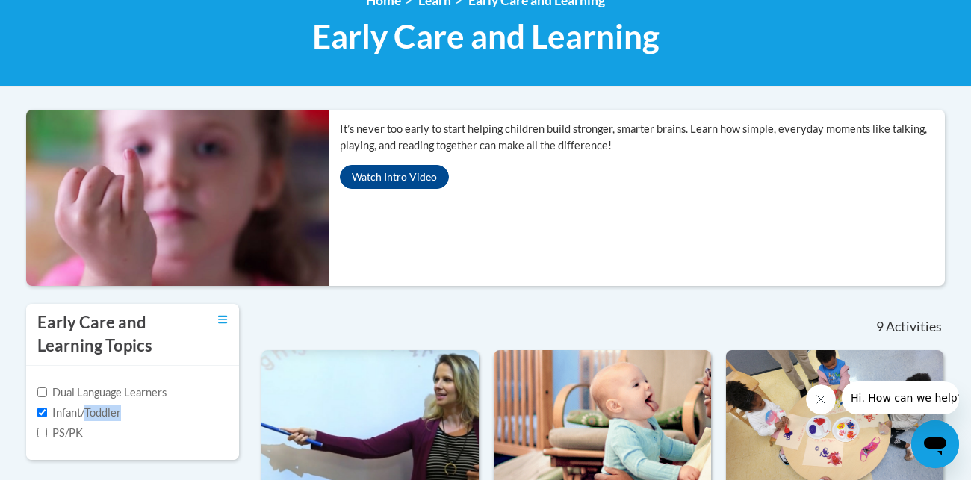
click at [113, 410] on label "Infant/Toddler" at bounding box center [79, 413] width 84 height 16
click at [47, 410] on input "Infant/Toddler" at bounding box center [42, 413] width 10 height 10
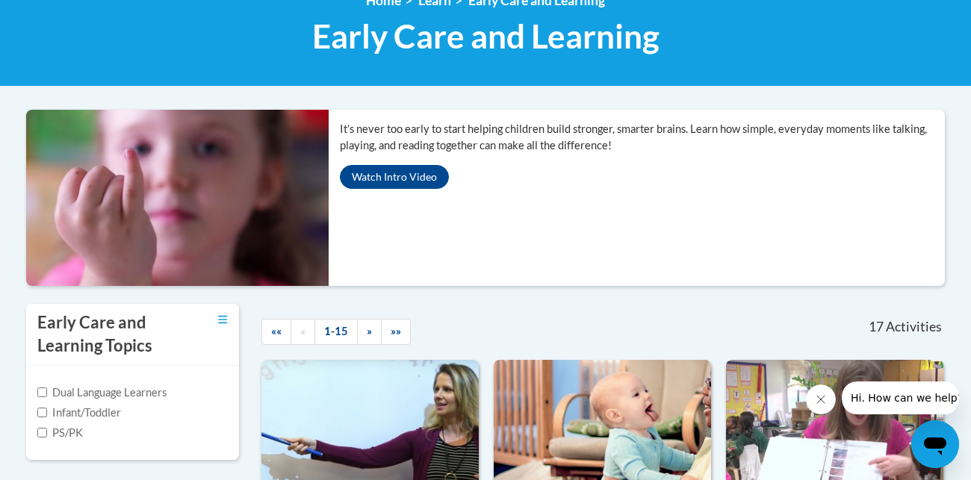
click at [52, 408] on label "Infant/Toddler" at bounding box center [79, 413] width 84 height 16
click at [47, 408] on input "Infant/Toddler" at bounding box center [42, 413] width 10 height 10
checkbox input "true"
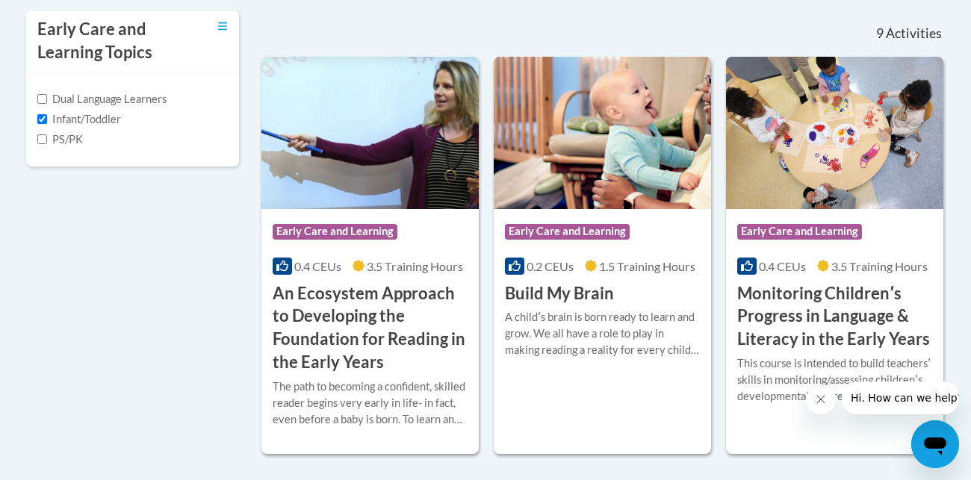
scroll to position [523, 0]
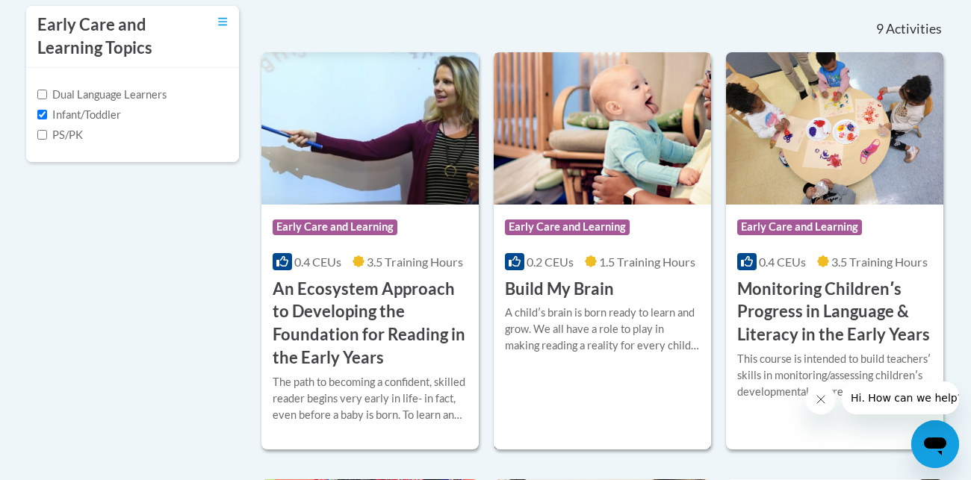
click at [580, 181] on img at bounding box center [602, 128] width 217 height 152
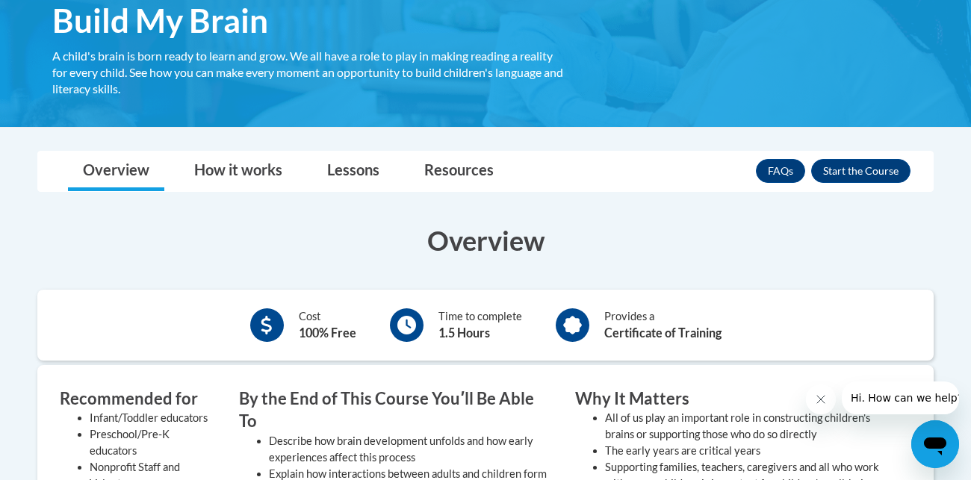
scroll to position [265, 0]
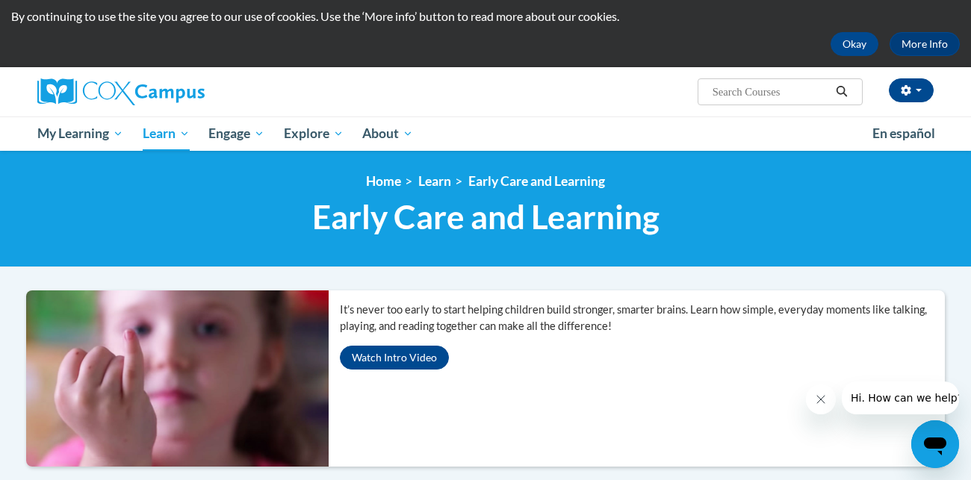
scroll to position [50, 0]
